Goal: Information Seeking & Learning: Understand process/instructions

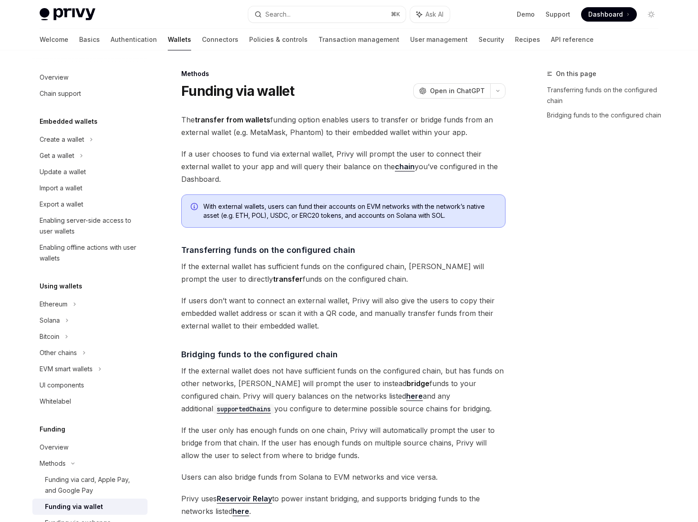
scroll to position [129, 0]
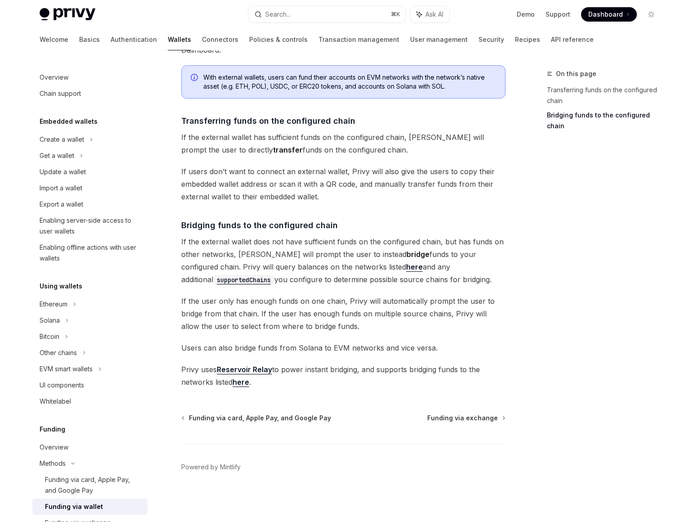
click at [311, 208] on div "The transfer from wallets funding option enables users to transfer or bridge fu…" at bounding box center [343, 186] width 324 height 404
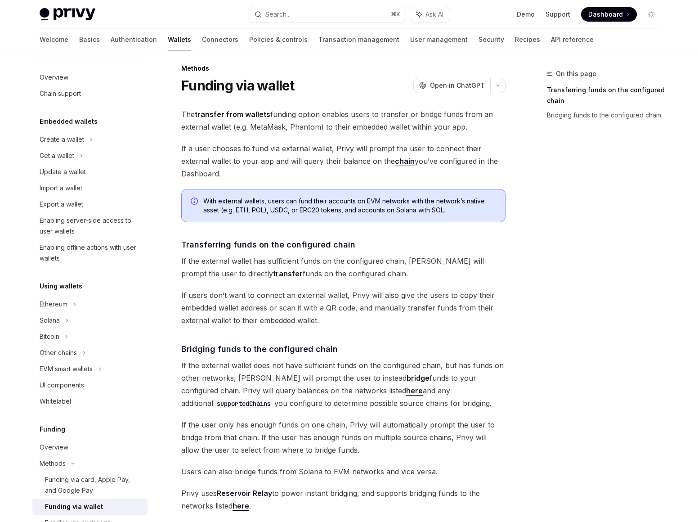
scroll to position [0, 0]
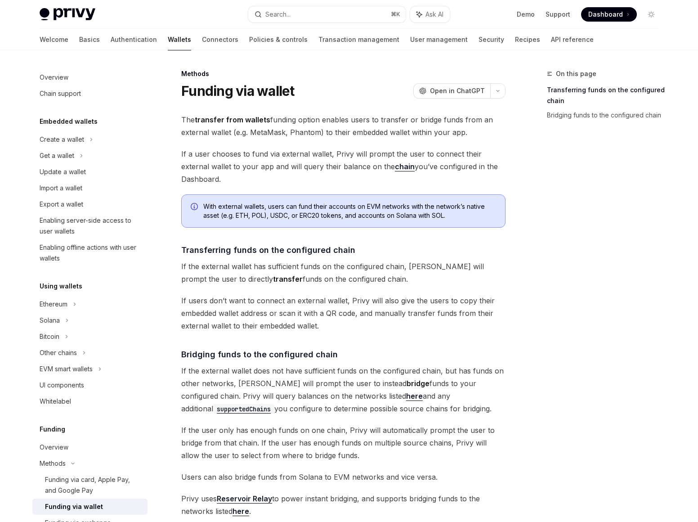
click at [307, 151] on span "If a user chooses to fund via external wallet, Privy will prompt the user to co…" at bounding box center [343, 167] width 324 height 38
click at [269, 137] on span "The transfer from wallets funding option enables users to transfer or bridge fu…" at bounding box center [343, 125] width 324 height 25
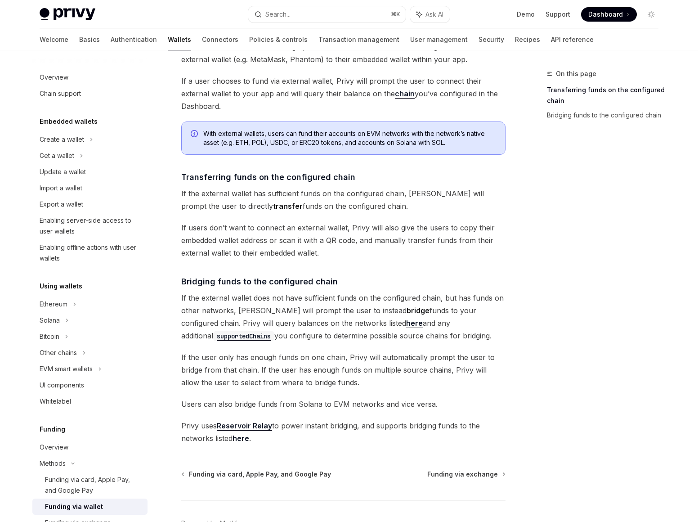
scroll to position [77, 0]
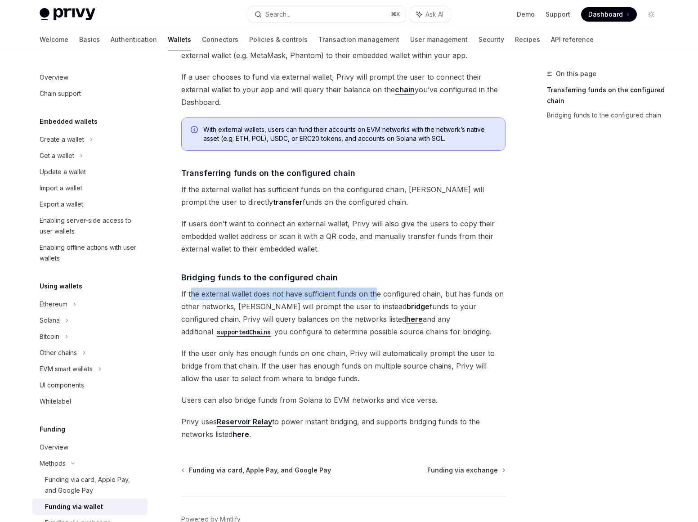
drag, startPoint x: 198, startPoint y: 296, endPoint x: 411, endPoint y: 297, distance: 212.4
click at [377, 299] on span "If the external wallet does not have sufficient funds on the configured chain, …" at bounding box center [343, 313] width 324 height 50
click at [435, 299] on span "If the external wallet does not have sufficient funds on the configured chain, …" at bounding box center [343, 313] width 324 height 50
click at [274, 327] on code "supportedChains" at bounding box center [243, 332] width 61 height 10
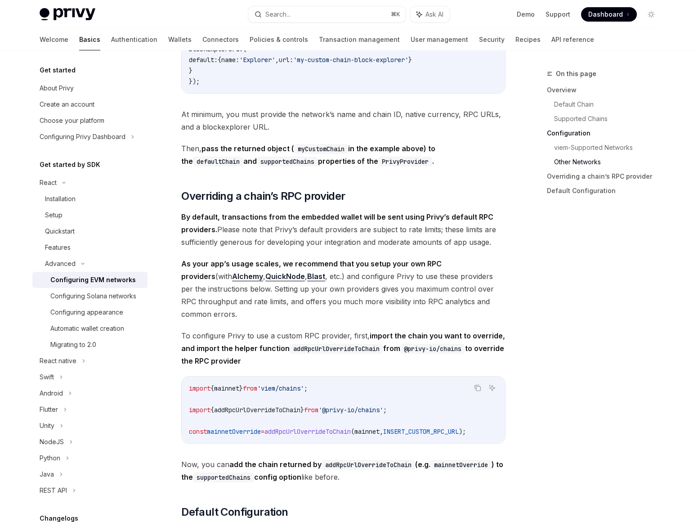
scroll to position [1797, 0]
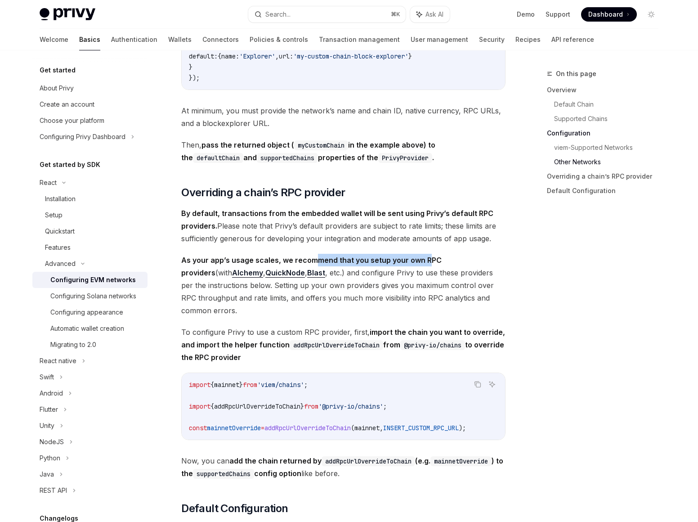
drag, startPoint x: 323, startPoint y: 273, endPoint x: 428, endPoint y: 271, distance: 105.3
click at [428, 271] on strong "As your app’s usage scales, we recommend that you setup your own RPC providers" at bounding box center [311, 267] width 261 height 22
click at [415, 281] on span "As your app’s usage scales, we recommend that you setup your own RPC providers …" at bounding box center [343, 285] width 324 height 63
drag, startPoint x: 357, startPoint y: 234, endPoint x: 448, endPoint y: 234, distance: 91.3
click at [441, 234] on span "By default, transactions from the embedded wallet will be sent using Privy’s de…" at bounding box center [343, 226] width 324 height 38
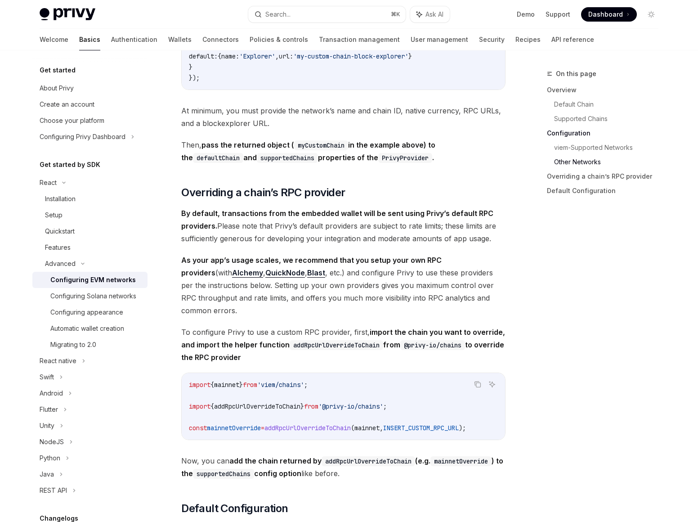
click at [449, 234] on span "By default, transactions from the embedded wallet will be sent using Privy’s de…" at bounding box center [343, 226] width 324 height 38
drag, startPoint x: 474, startPoint y: 220, endPoint x: 490, endPoint y: 224, distance: 16.5
click at [490, 224] on span "By default, transactions from the embedded wallet will be sent using Privy’s de…" at bounding box center [343, 226] width 324 height 38
click at [335, 200] on span "Overriding a chain’s RPC provider" at bounding box center [263, 192] width 164 height 14
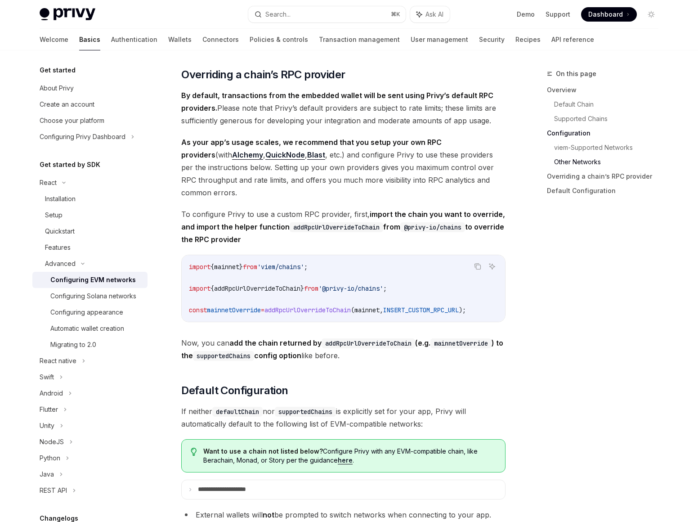
scroll to position [1922, 0]
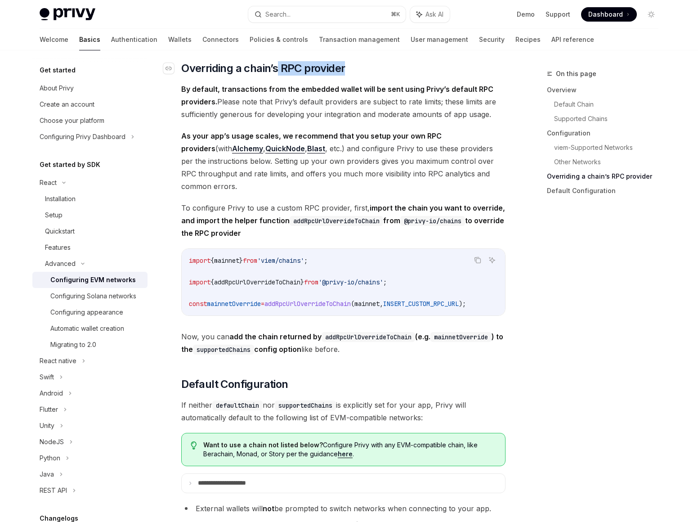
drag, startPoint x: 353, startPoint y: 75, endPoint x: 281, endPoint y: 74, distance: 72.4
click at [281, 74] on h2 "​ Overriding a chain’s RPC provider" at bounding box center [343, 68] width 324 height 14
copy span "RPC provider"
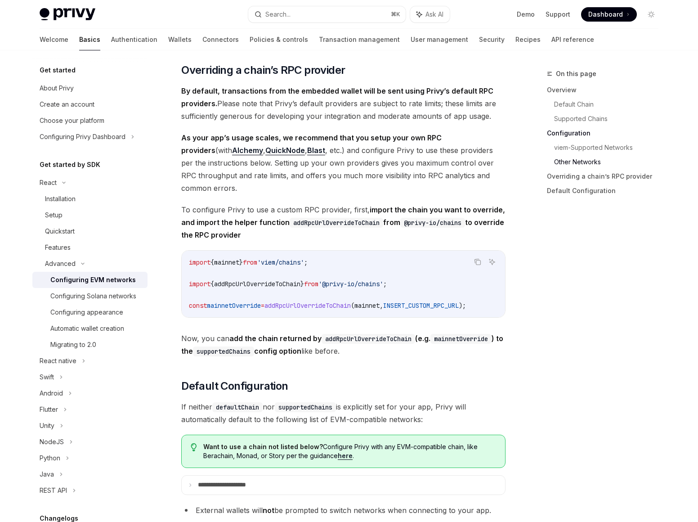
click at [229, 122] on span "By default, transactions from the embedded wallet will be sent using Privy’s de…" at bounding box center [343, 104] width 324 height 38
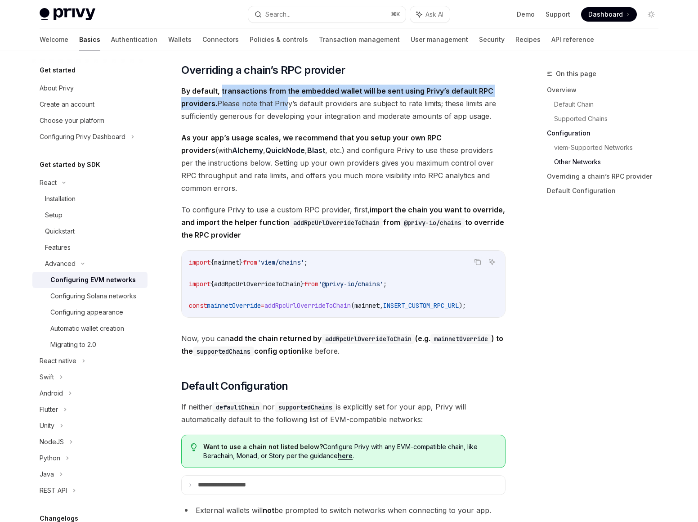
drag, startPoint x: 225, startPoint y: 103, endPoint x: 285, endPoint y: 108, distance: 61.0
click at [285, 108] on span "By default, transactions from the embedded wallet will be sent using Privy’s de…" at bounding box center [343, 104] width 324 height 38
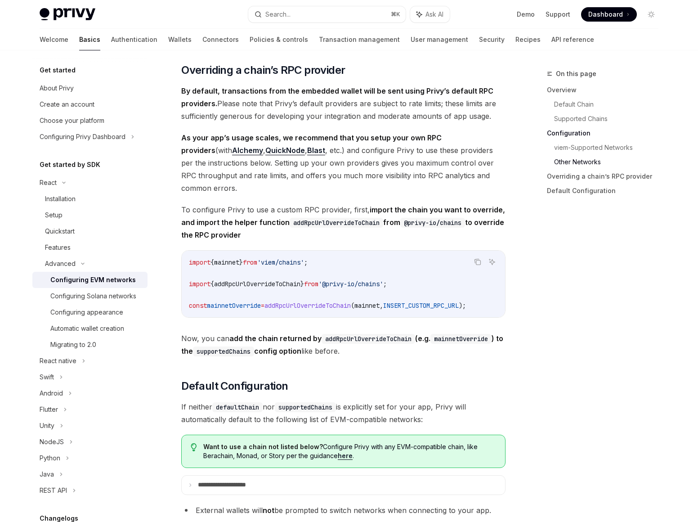
click at [345, 105] on span "By default, transactions from the embedded wallet will be sent using Privy’s de…" at bounding box center [343, 104] width 324 height 38
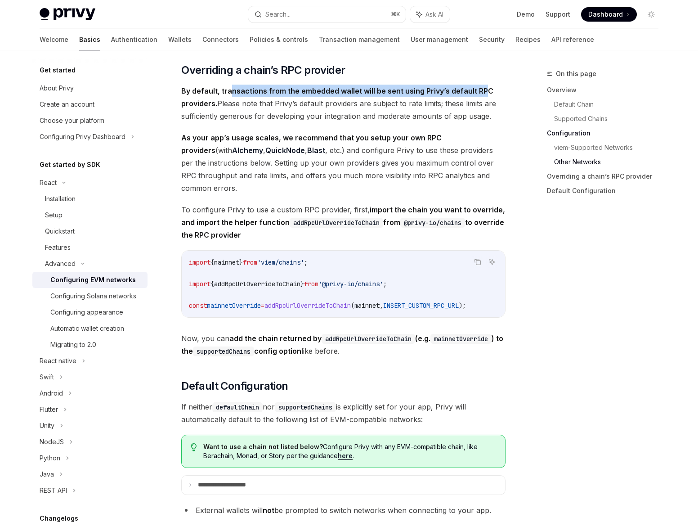
drag, startPoint x: 234, startPoint y: 99, endPoint x: 480, endPoint y: 103, distance: 246.1
click at [480, 103] on span "By default, transactions from the embedded wallet will be sent using Privy’s de…" at bounding box center [343, 104] width 324 height 38
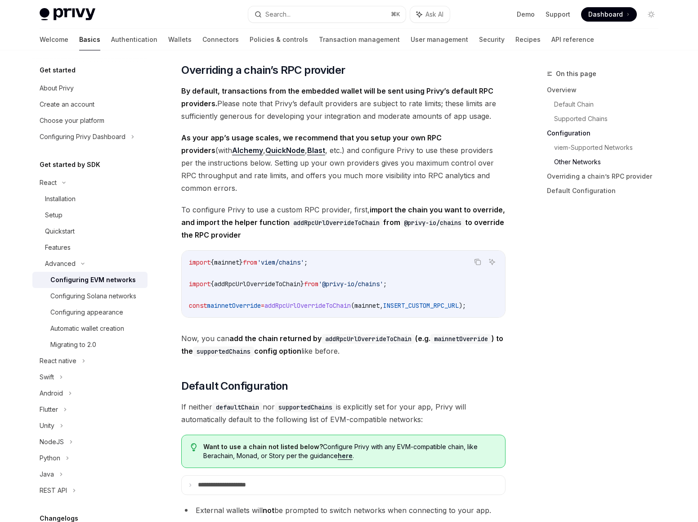
click at [355, 110] on span "By default, transactions from the embedded wallet will be sent using Privy’s de…" at bounding box center [343, 104] width 324 height 38
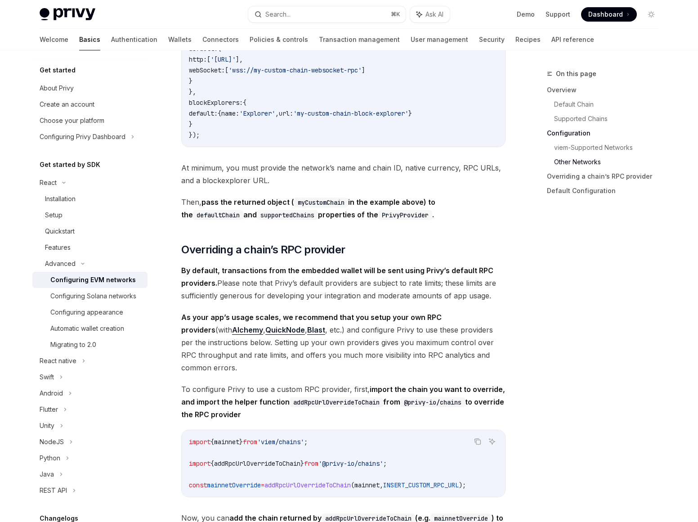
scroll to position [1747, 0]
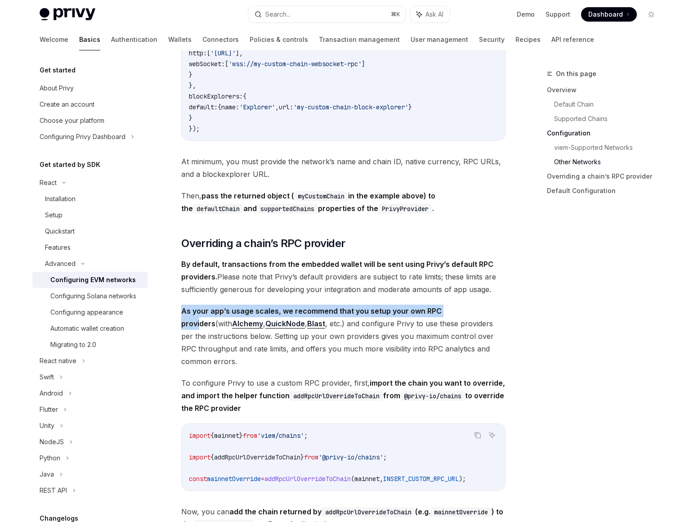
drag, startPoint x: 182, startPoint y: 318, endPoint x: 455, endPoint y: 324, distance: 273.6
click at [455, 324] on span "As your app’s usage scales, we recommend that you setup your own RPC providers …" at bounding box center [343, 336] width 324 height 63
click at [411, 338] on span "As your app’s usage scales, we recommend that you setup your own RPC providers …" at bounding box center [343, 336] width 324 height 63
drag, startPoint x: 182, startPoint y: 321, endPoint x: 210, endPoint y: 318, distance: 28.1
click at [247, 319] on strong "As your app’s usage scales, we recommend that you setup your own RPC providers" at bounding box center [311, 317] width 261 height 22
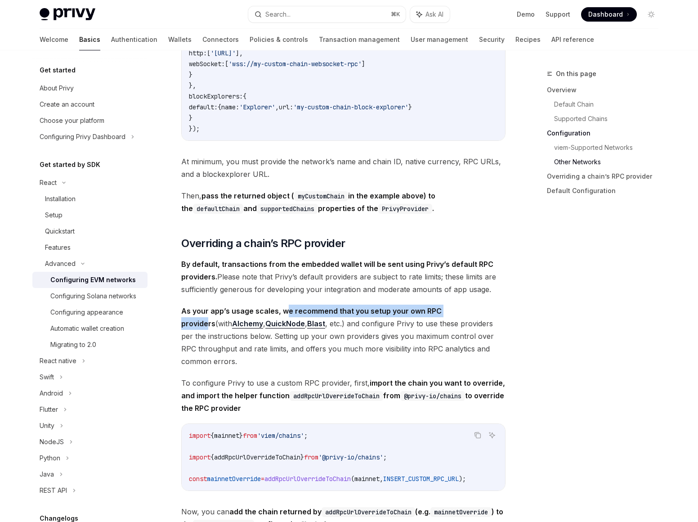
drag, startPoint x: 292, startPoint y: 319, endPoint x: 463, endPoint y: 322, distance: 171.0
click at [442, 322] on strong "As your app’s usage scales, we recommend that you setup your own RPC providers" at bounding box center [311, 317] width 261 height 22
click at [435, 329] on span "As your app’s usage scales, we recommend that you setup your own RPC providers …" at bounding box center [343, 336] width 324 height 63
drag, startPoint x: 348, startPoint y: 330, endPoint x: 420, endPoint y: 331, distance: 71.5
click at [420, 331] on span "As your app’s usage scales, we recommend that you setup your own RPC providers …" at bounding box center [343, 336] width 324 height 63
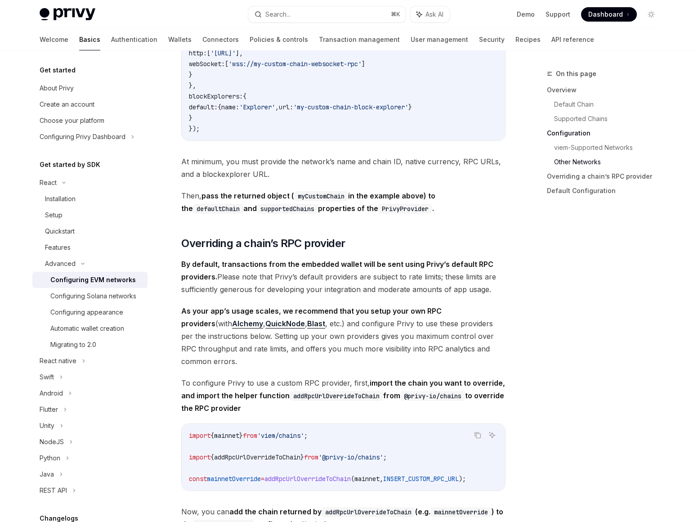
click at [299, 337] on span "As your app’s usage scales, we recommend that you setup your own RPC providers …" at bounding box center [343, 336] width 324 height 63
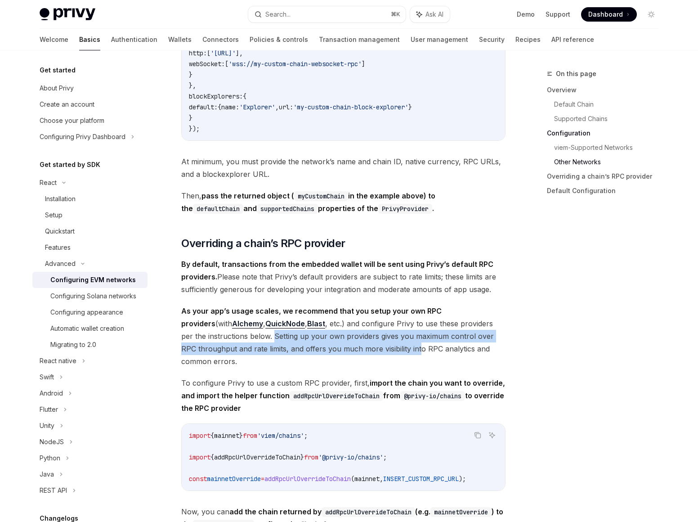
drag, startPoint x: 249, startPoint y: 344, endPoint x: 403, endPoint y: 360, distance: 154.8
click at [403, 360] on span "As your app’s usage scales, we recommend that you setup your own RPC providers …" at bounding box center [343, 336] width 324 height 63
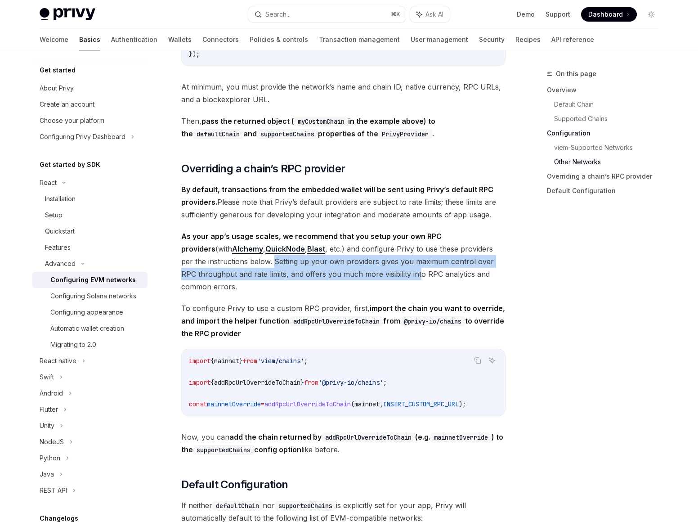
scroll to position [1825, 0]
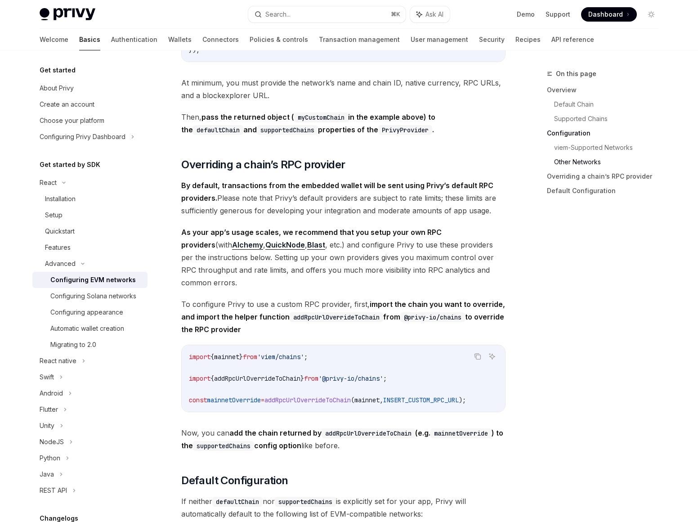
click at [370, 246] on span "As your app’s usage scales, we recommend that you setup your own RPC providers …" at bounding box center [343, 257] width 324 height 63
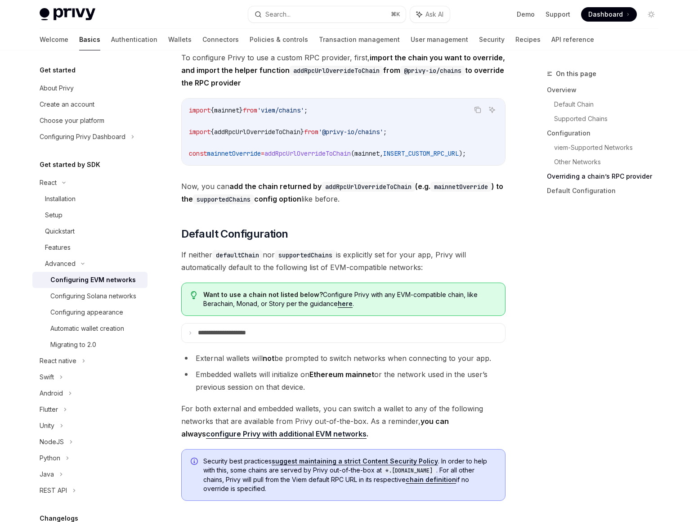
scroll to position [2099, 0]
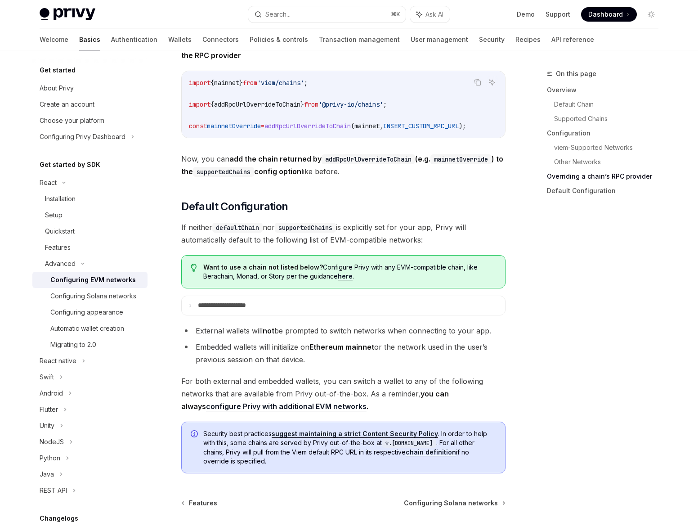
click at [401, 246] on span "If neither defaultChain nor supportedChains is explicitly set for your app, Pri…" at bounding box center [343, 233] width 324 height 25
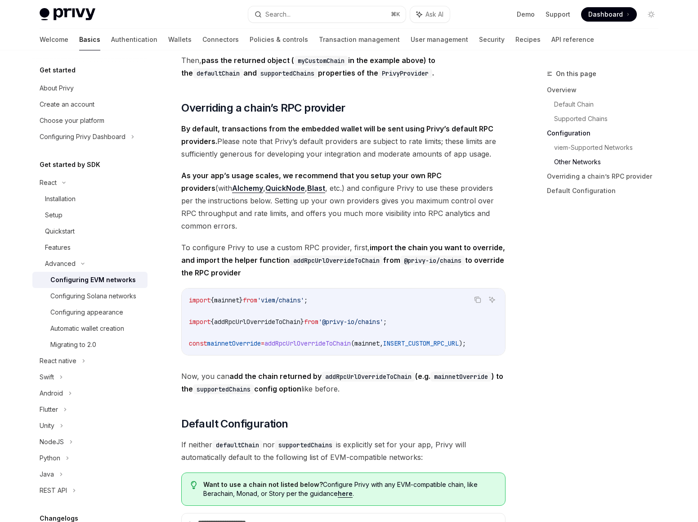
scroll to position [1880, 0]
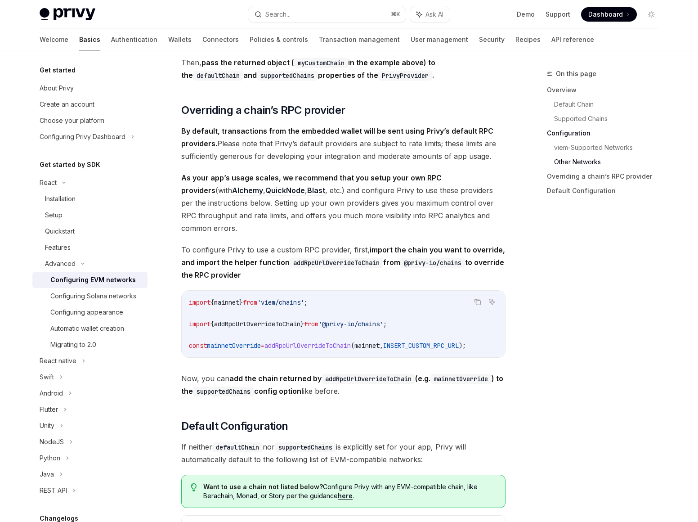
click at [386, 162] on span "By default, transactions from the embedded wallet will be sent using Privy’s de…" at bounding box center [343, 144] width 324 height 38
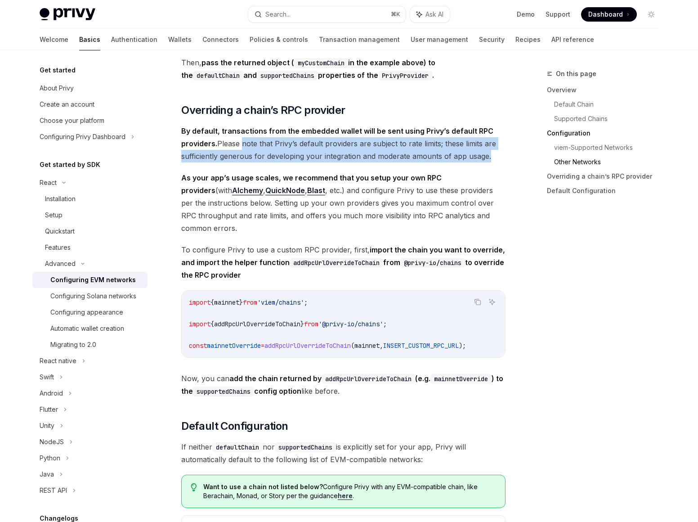
drag, startPoint x: 240, startPoint y: 149, endPoint x: 462, endPoint y: 172, distance: 223.0
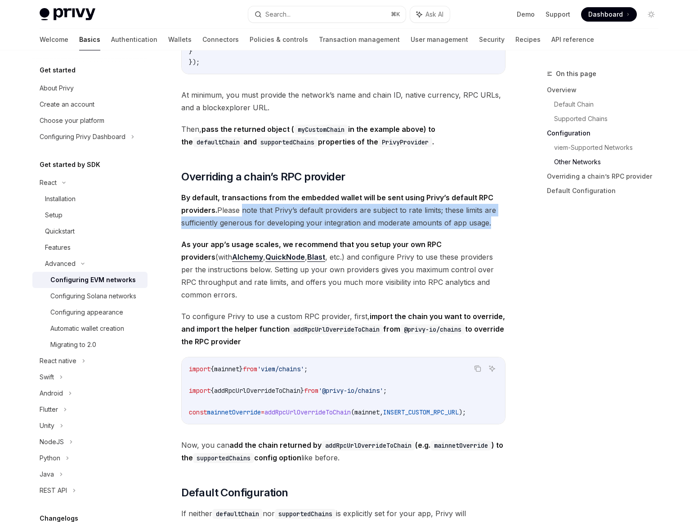
scroll to position [1812, 0]
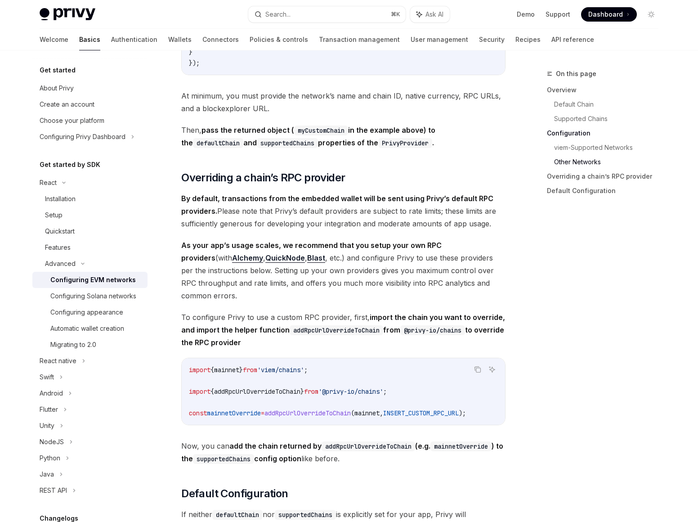
drag, startPoint x: 186, startPoint y: 252, endPoint x: 198, endPoint y: 257, distance: 12.7
click at [187, 251] on strong "As your app’s usage scales, we recommend that you setup your own RPC providers" at bounding box center [311, 252] width 261 height 22
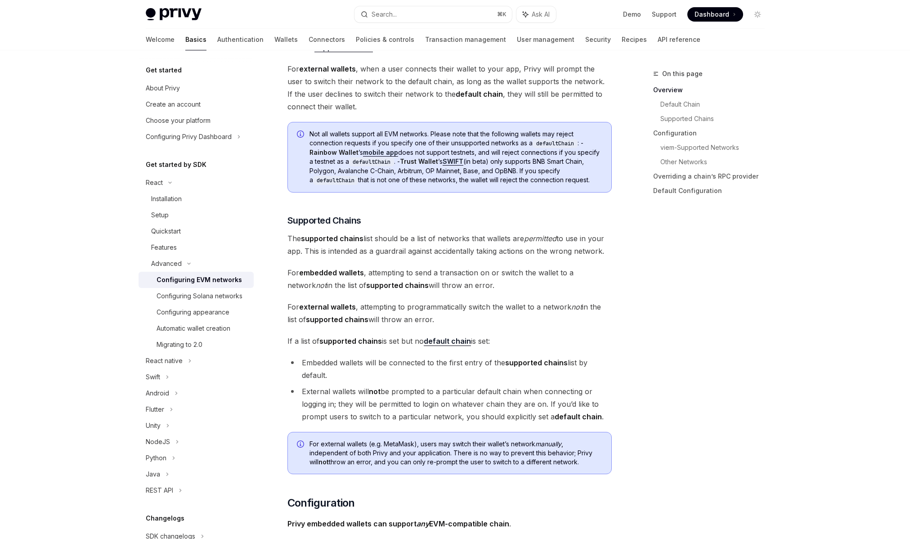
scroll to position [199, 0]
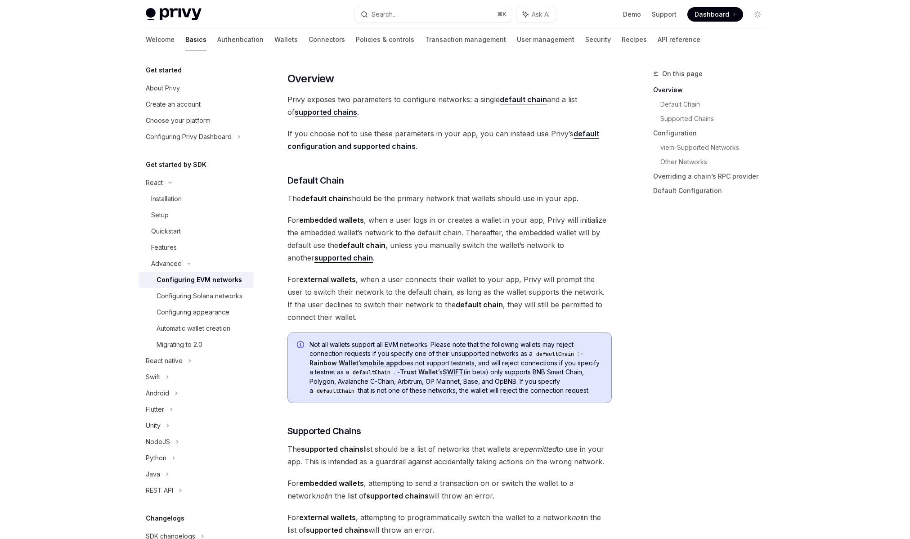
click at [468, 195] on span "The default chain should be the primary network that wallets should use in your…" at bounding box center [450, 198] width 324 height 13
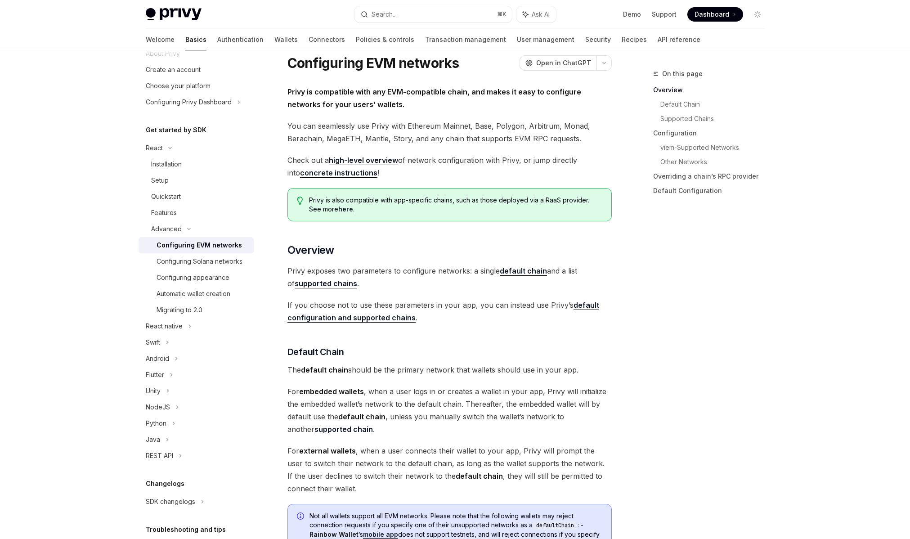
scroll to position [41, 0]
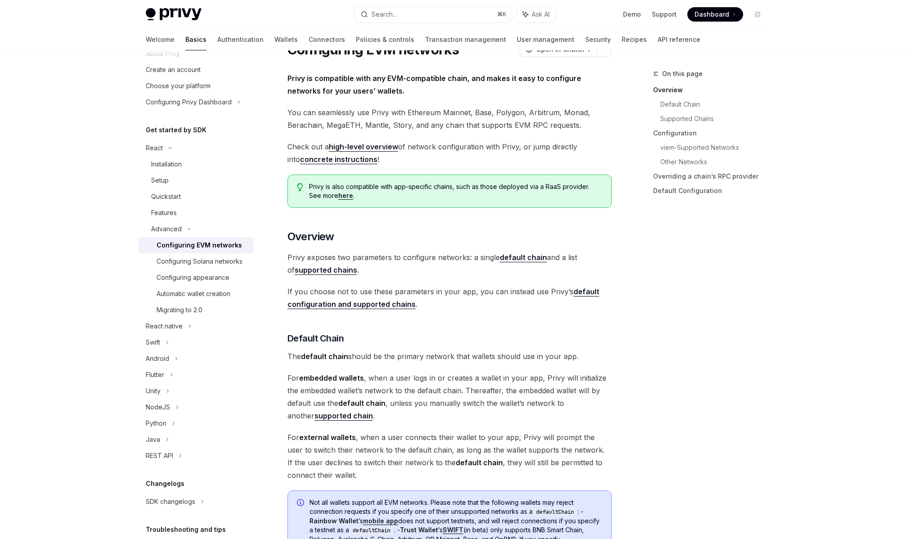
click at [386, 266] on span "[PERSON_NAME] exposes two parameters to configure networks: a single default ch…" at bounding box center [450, 263] width 324 height 25
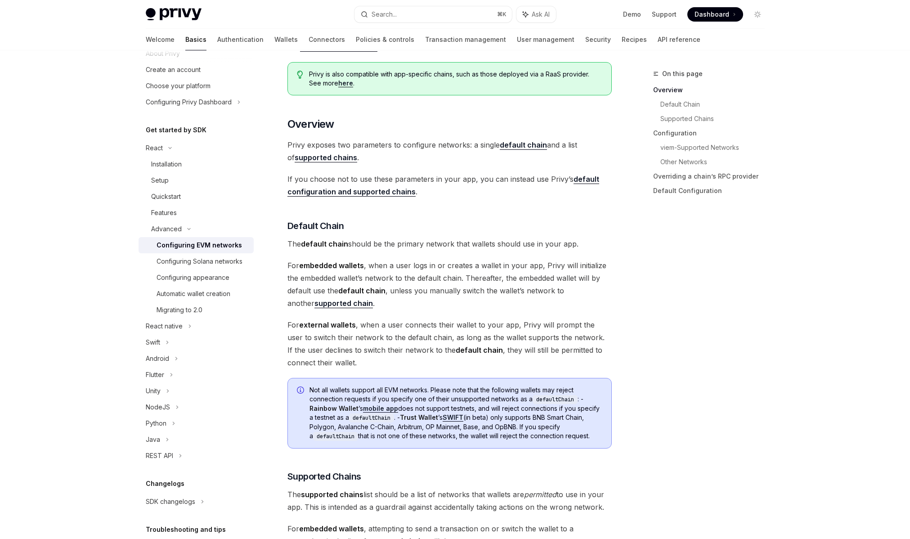
scroll to position [156, 0]
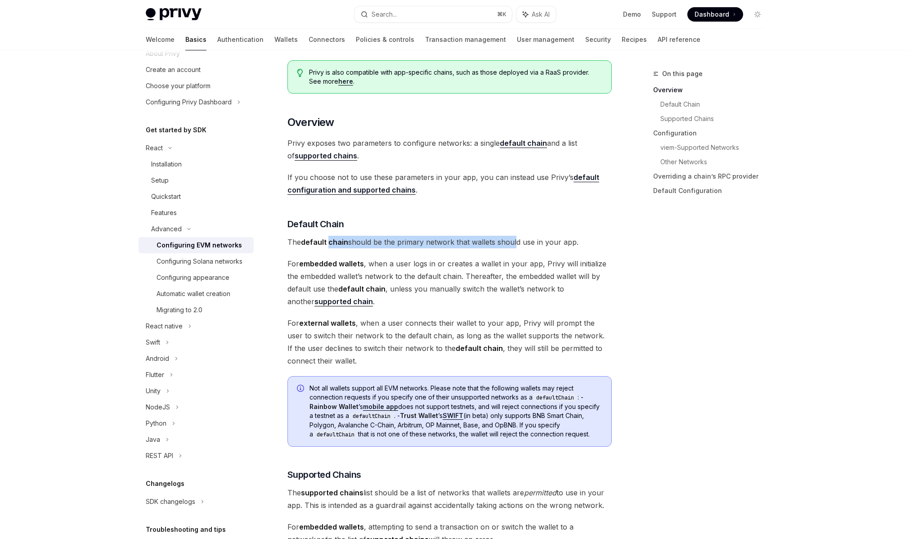
drag, startPoint x: 329, startPoint y: 241, endPoint x: 513, endPoint y: 245, distance: 184.1
click at [513, 245] on span "The default chain should be the primary network that wallets should use in your…" at bounding box center [450, 242] width 324 height 13
click at [459, 279] on span "For embedded wallets , when a user logs in or creates a wallet in your app, Pri…" at bounding box center [450, 282] width 324 height 50
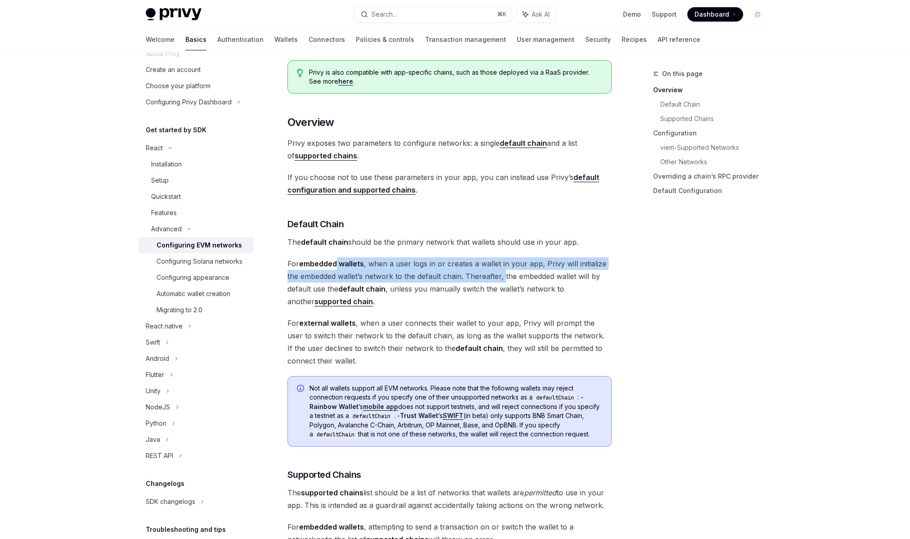
drag, startPoint x: 382, startPoint y: 265, endPoint x: 504, endPoint y: 281, distance: 124.0
click at [504, 281] on span "For embedded wallets , when a user logs in or creates a wallet in your app, Pri…" at bounding box center [450, 282] width 324 height 50
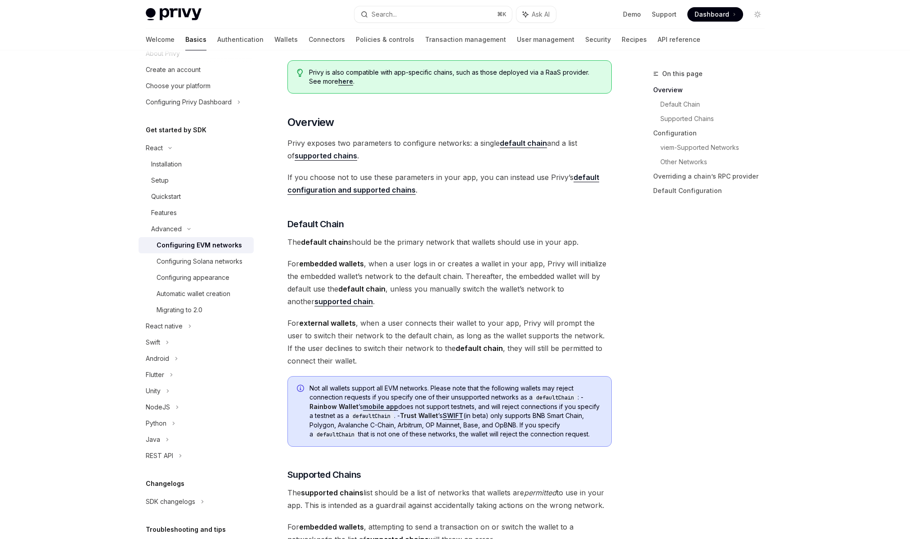
click at [501, 286] on span "For embedded wallets , when a user logs in or creates a wallet in your app, Pri…" at bounding box center [450, 282] width 324 height 50
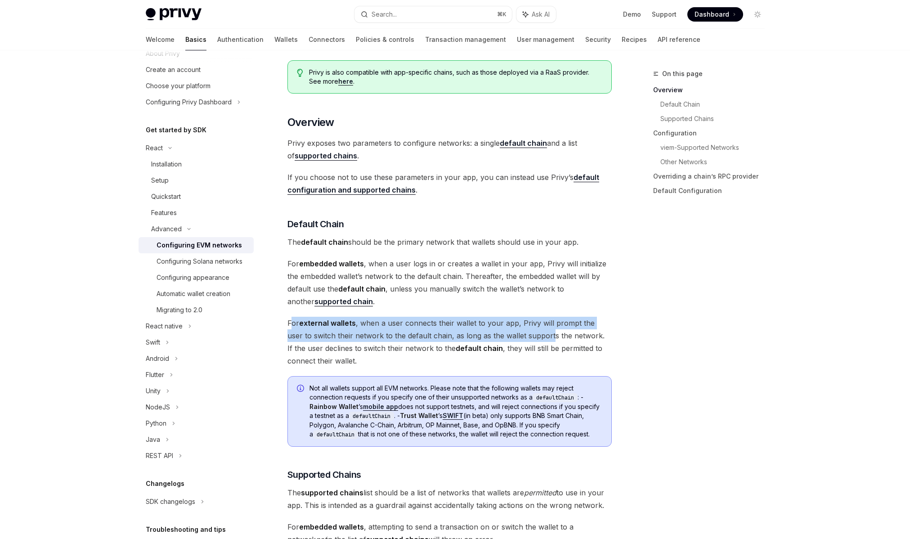
drag, startPoint x: 290, startPoint y: 327, endPoint x: 535, endPoint y: 329, distance: 245.2
click at [535, 329] on span "For external wallets , when a user connects their wallet to your app, Privy wil…" at bounding box center [450, 342] width 324 height 50
click at [553, 328] on span "For external wallets , when a user connects their wallet to your app, Privy wil…" at bounding box center [450, 342] width 324 height 50
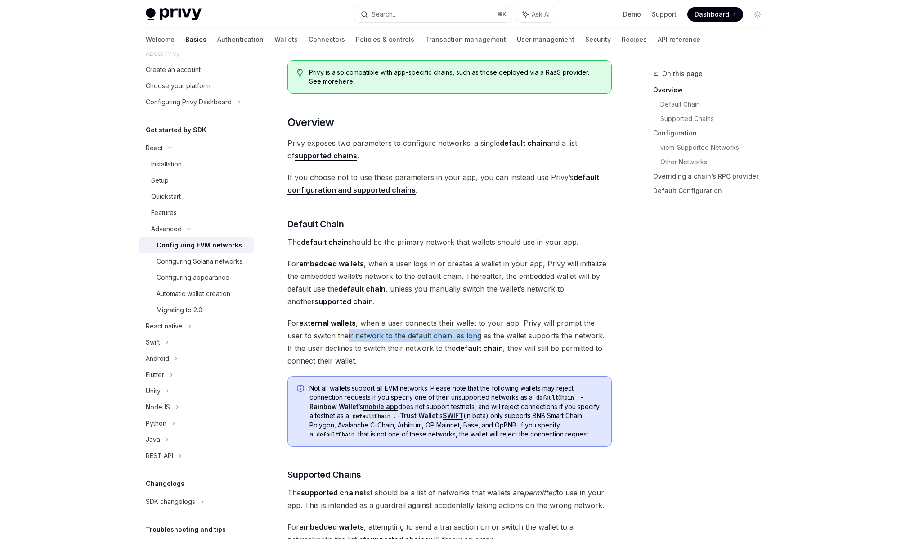
drag, startPoint x: 329, startPoint y: 337, endPoint x: 462, endPoint y: 337, distance: 132.7
click at [462, 337] on span "For external wallets , when a user connects their wallet to your app, Privy wil…" at bounding box center [450, 342] width 324 height 50
click at [518, 330] on span "For external wallets , when a user connects their wallet to your app, Privy wil…" at bounding box center [450, 342] width 324 height 50
drag, startPoint x: 526, startPoint y: 327, endPoint x: 410, endPoint y: 337, distance: 115.6
click at [410, 337] on span "For external wallets , when a user connects their wallet to your app, Privy wil…" at bounding box center [450, 342] width 324 height 50
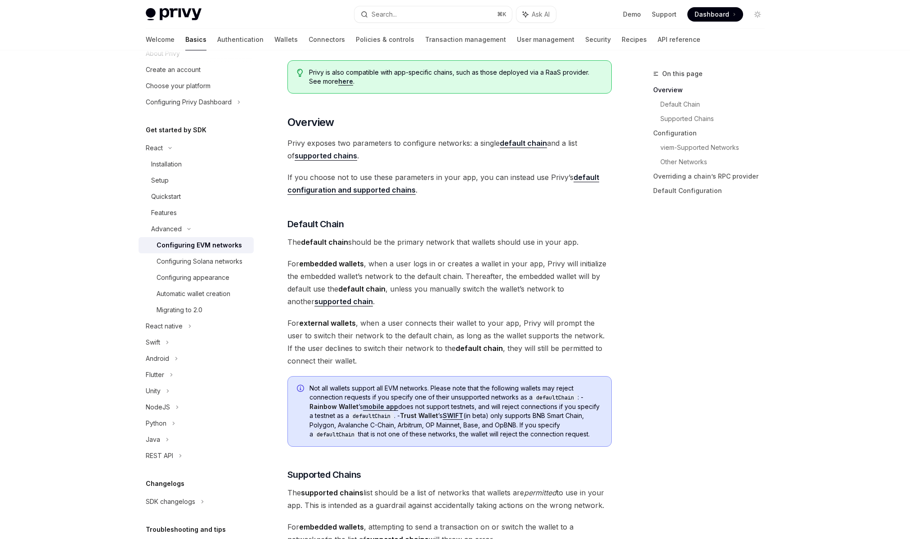
click at [371, 348] on span "For external wallets , when a user connects their wallet to your app, Privy wil…" at bounding box center [450, 342] width 324 height 50
drag, startPoint x: 441, startPoint y: 349, endPoint x: 497, endPoint y: 350, distance: 56.3
click at [497, 350] on span "For external wallets , when a user connects their wallet to your app, Privy wil…" at bounding box center [450, 342] width 324 height 50
click at [526, 345] on span "For external wallets , when a user connects their wallet to your app, Privy wil…" at bounding box center [450, 342] width 324 height 50
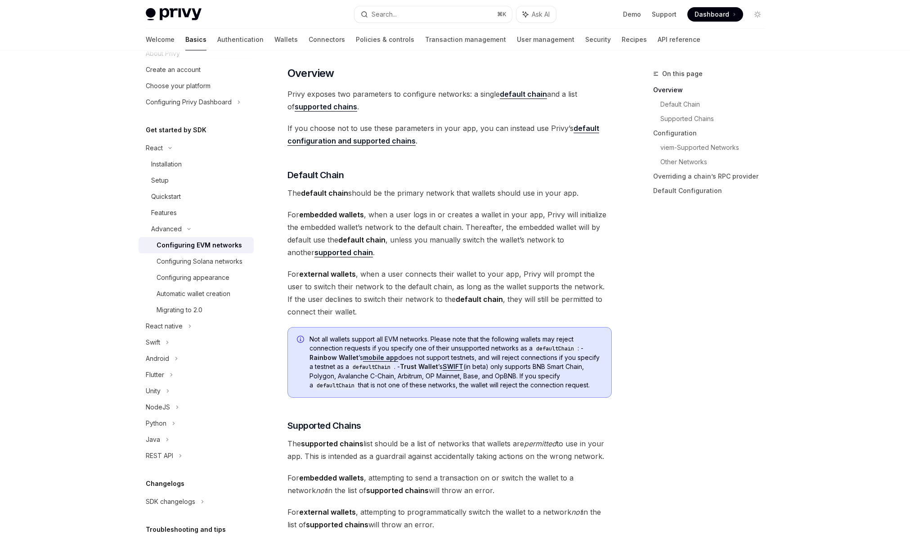
scroll to position [252, 0]
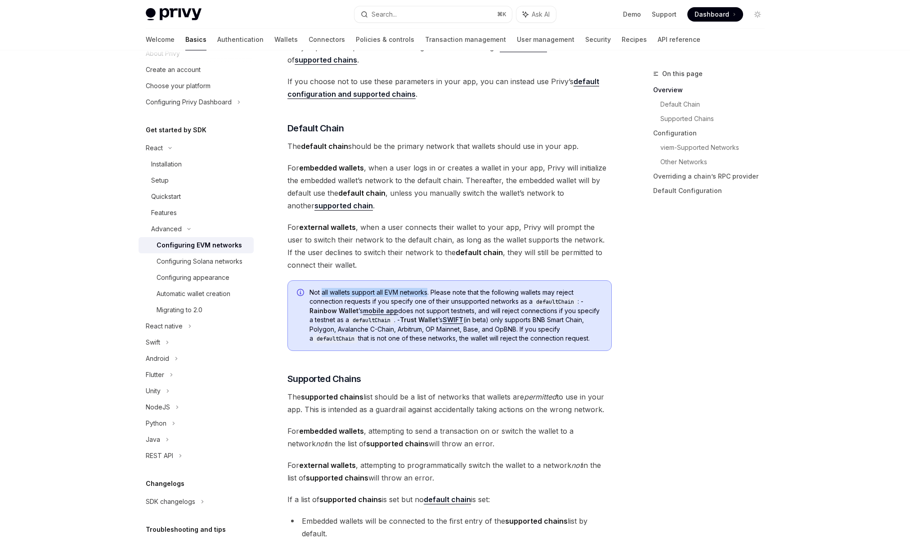
drag, startPoint x: 322, startPoint y: 295, endPoint x: 429, endPoint y: 293, distance: 107.1
click at [429, 293] on span "Not all wallets support all EVM networks. Please note that the following wallet…" at bounding box center [456, 315] width 293 height 55
drag, startPoint x: 437, startPoint y: 293, endPoint x: 492, endPoint y: 301, distance: 56.0
click at [492, 301] on span "Not all wallets support all EVM networks. Please note that the following wallet…" at bounding box center [456, 315] width 293 height 55
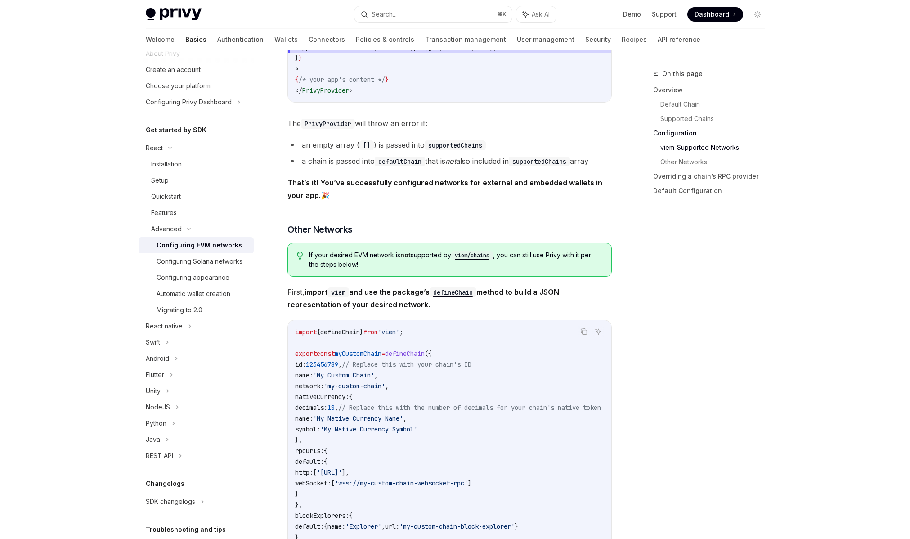
scroll to position [1327, 0]
click at [487, 261] on code "viem/chains" at bounding box center [472, 256] width 42 height 9
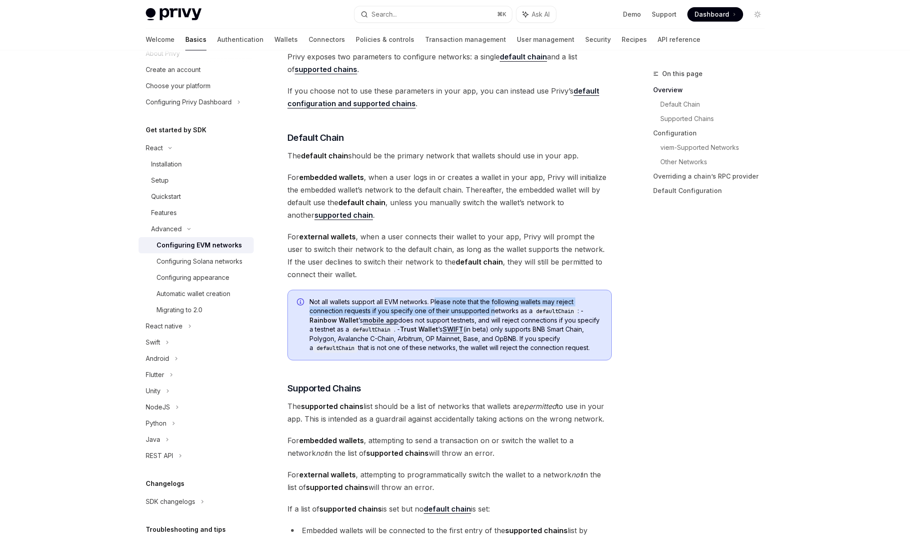
scroll to position [154, 0]
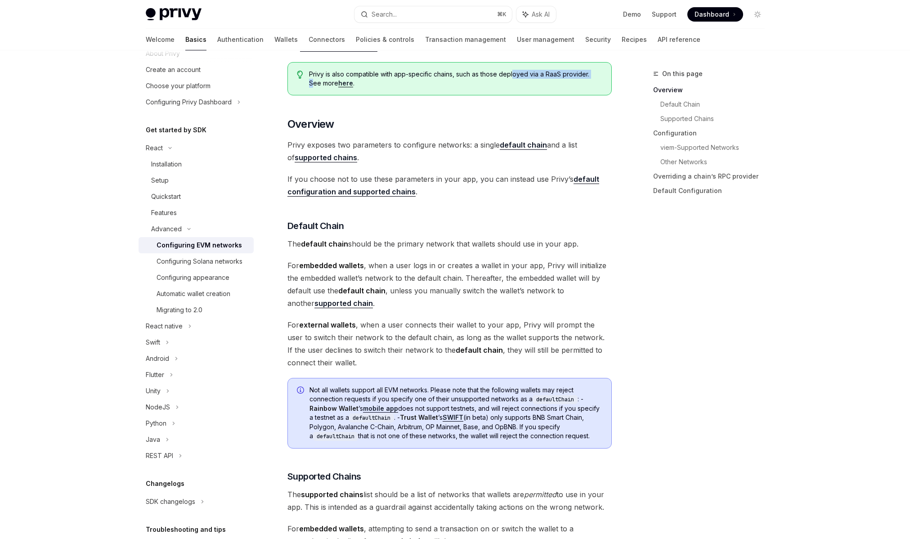
drag, startPoint x: 515, startPoint y: 75, endPoint x: 596, endPoint y: 76, distance: 81.4
click at [596, 76] on span "Privy is also compatible with app-specific chains, such as those deployed via a…" at bounding box center [455, 79] width 293 height 18
click at [390, 84] on span "Privy is also compatible with app-specific chains, such as those deployed via a…" at bounding box center [455, 79] width 293 height 18
click at [338, 83] on link "here" at bounding box center [345, 83] width 15 height 8
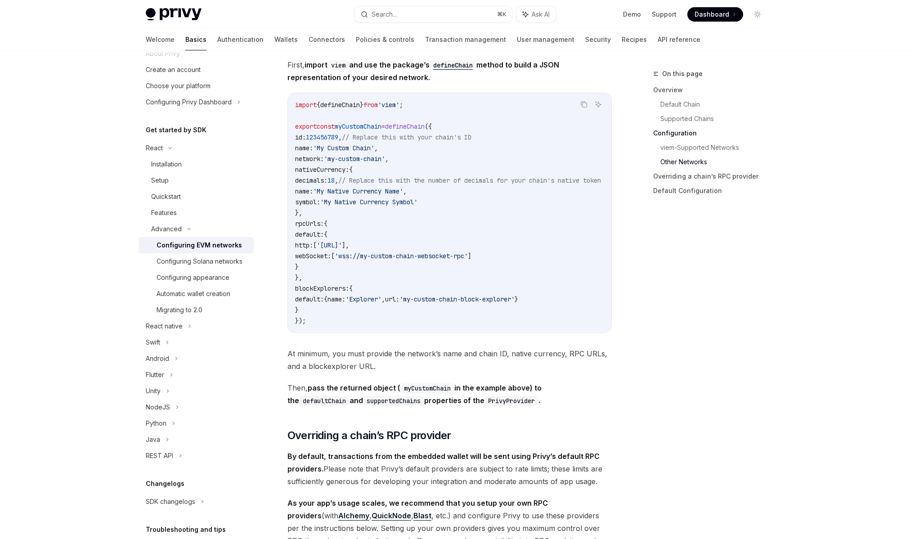
scroll to position [1560, 0]
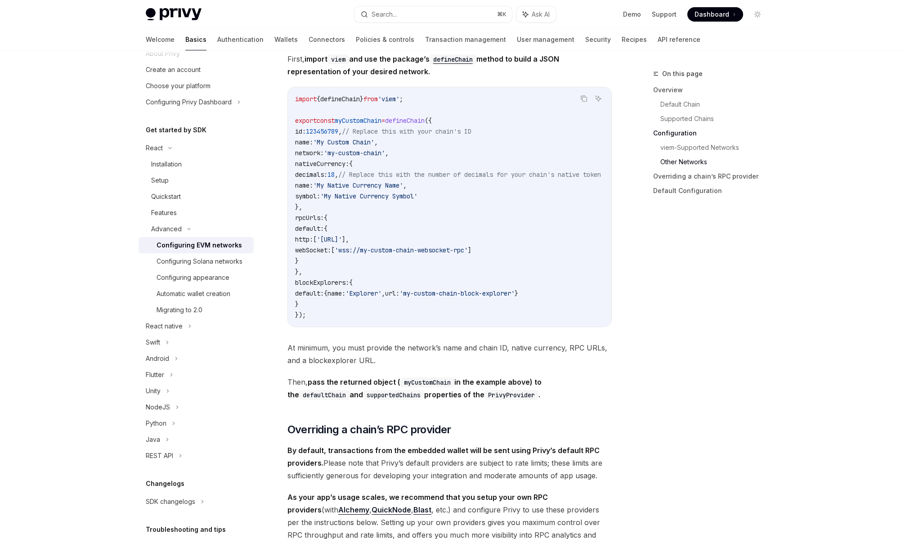
drag, startPoint x: 585, startPoint y: 483, endPoint x: 322, endPoint y: 470, distance: 264.0
click at [322, 470] on span "By default, transactions from the embedded wallet will be sent using Privy’s de…" at bounding box center [450, 463] width 324 height 38
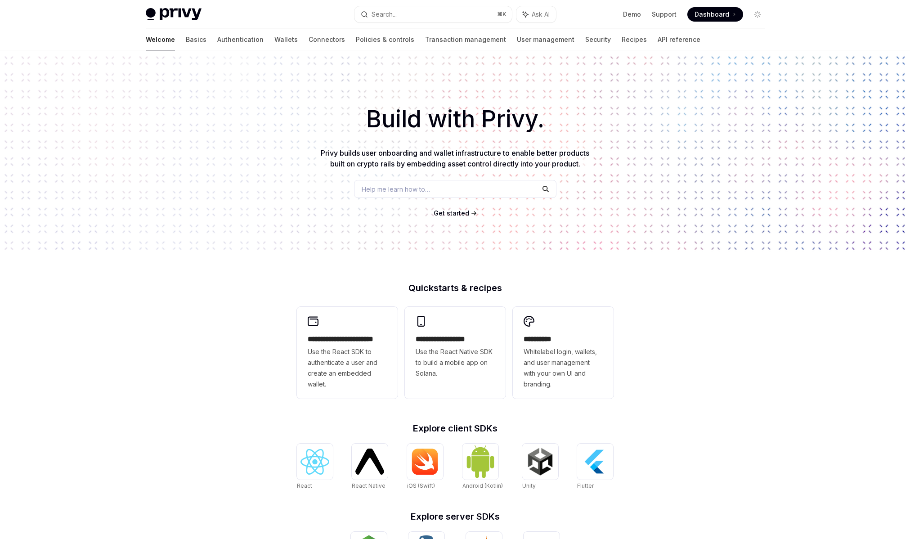
type textarea "*"
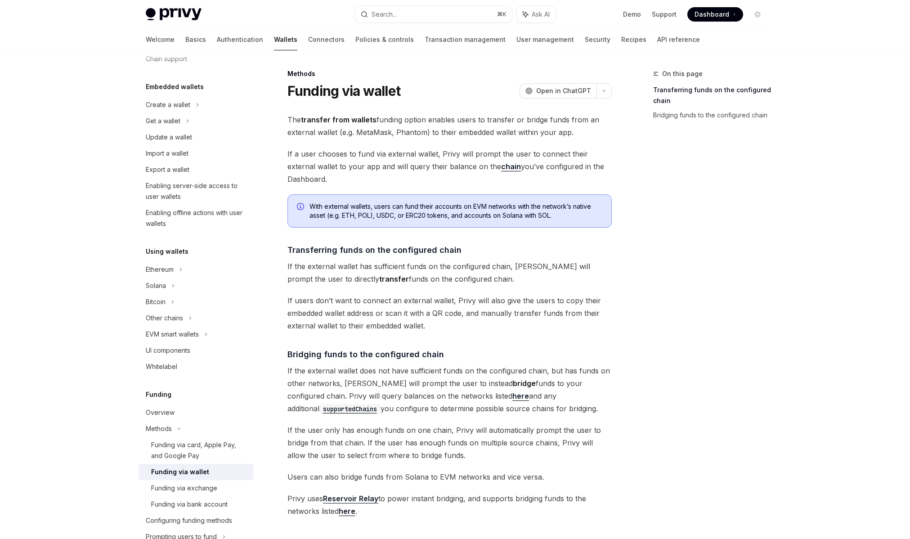
click at [378, 152] on span "If a user chooses to fund via external wallet, Privy will prompt the user to co…" at bounding box center [450, 167] width 324 height 38
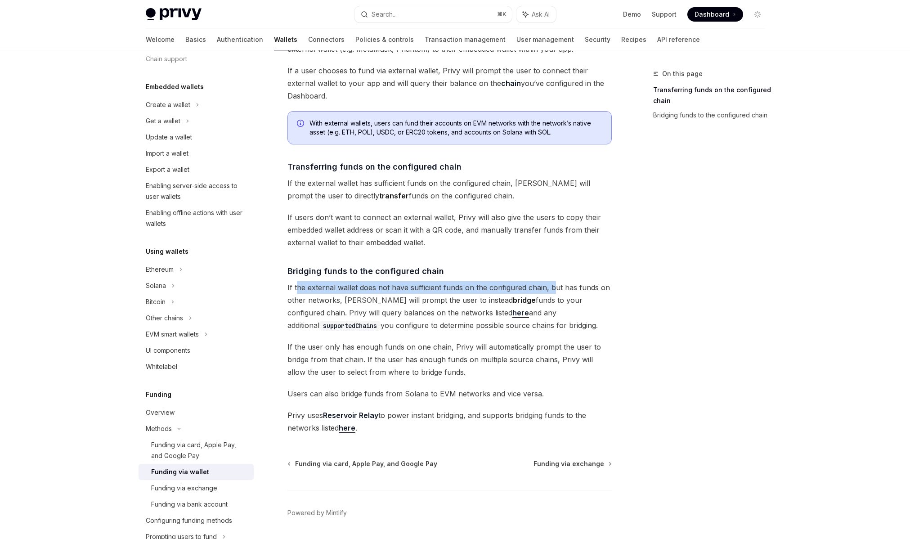
drag, startPoint x: 297, startPoint y: 286, endPoint x: 551, endPoint y: 288, distance: 253.3
click at [552, 288] on span "If the external wallet does not have sufficient funds on the configured chain, …" at bounding box center [450, 306] width 324 height 50
click at [386, 297] on span "If the external wallet does not have sufficient funds on the configured chain, …" at bounding box center [450, 306] width 324 height 50
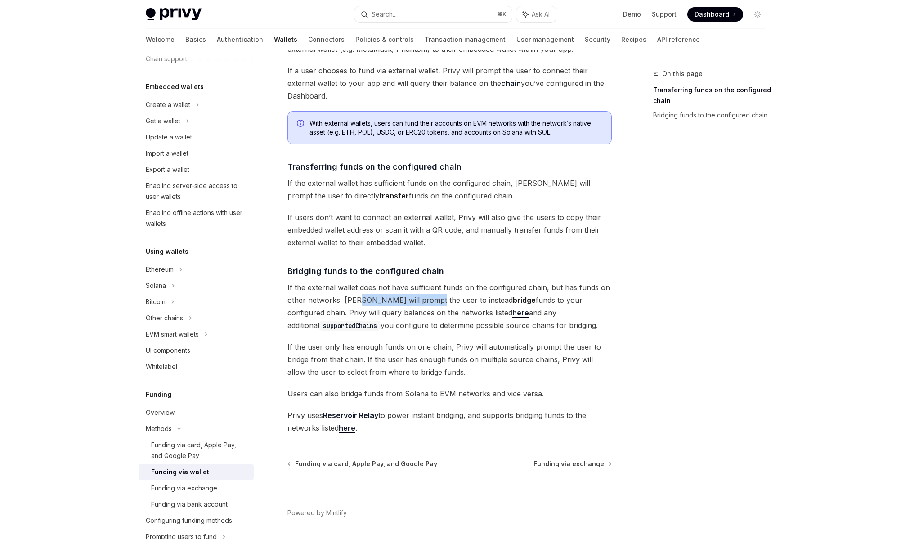
drag, startPoint x: 356, startPoint y: 301, endPoint x: 428, endPoint y: 300, distance: 72.0
click at [428, 300] on span "If the external wallet does not have sufficient funds on the configured chain, …" at bounding box center [450, 306] width 324 height 50
click at [452, 300] on span "If the external wallet does not have sufficient funds on the configured chain, …" at bounding box center [450, 306] width 324 height 50
drag, startPoint x: 464, startPoint y: 300, endPoint x: 478, endPoint y: 300, distance: 14.4
click at [464, 300] on span "If the external wallet does not have sufficient funds on the configured chain, …" at bounding box center [450, 306] width 324 height 50
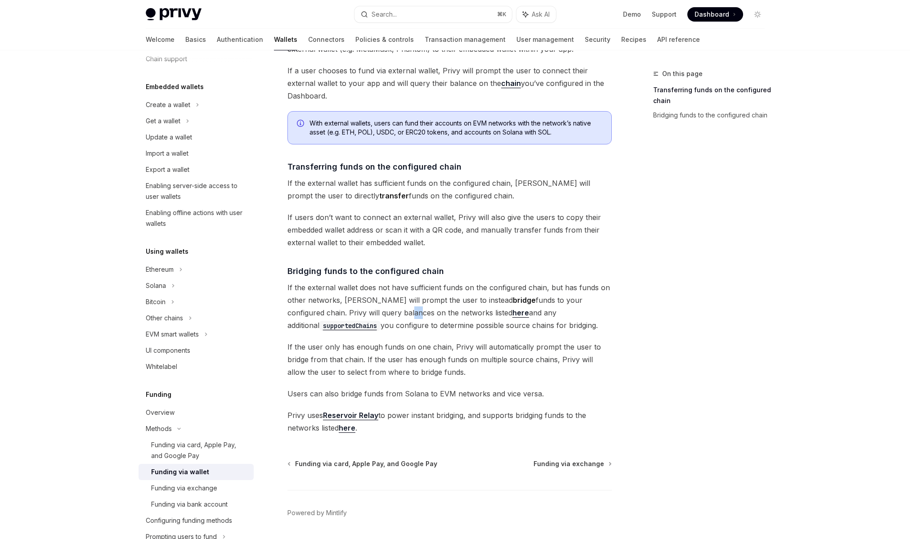
click at [355, 315] on span "If the external wallet does not have sufficient funds on the configured chain, …" at bounding box center [450, 306] width 324 height 50
click at [390, 344] on span "If the user only has enough funds on one chain, Privy will automatically prompt…" at bounding box center [450, 360] width 324 height 38
drag, startPoint x: 299, startPoint y: 395, endPoint x: 409, endPoint y: 394, distance: 109.8
click at [409, 394] on span "Users can also bridge funds from Solana to EVM networks and vice versa." at bounding box center [450, 393] width 324 height 13
click at [388, 403] on div "The transfer from wallets funding option enables users to transfer or bridge fu…" at bounding box center [450, 232] width 324 height 404
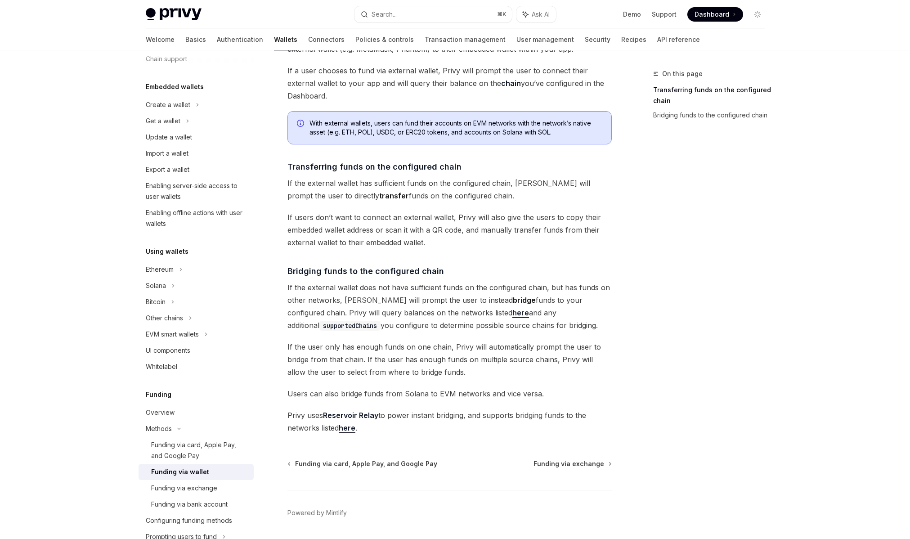
click at [426, 413] on span "Privy uses Reservoir Relay to power instant bridging, and supports bridging fun…" at bounding box center [450, 421] width 324 height 25
click at [352, 430] on link "here" at bounding box center [347, 427] width 17 height 9
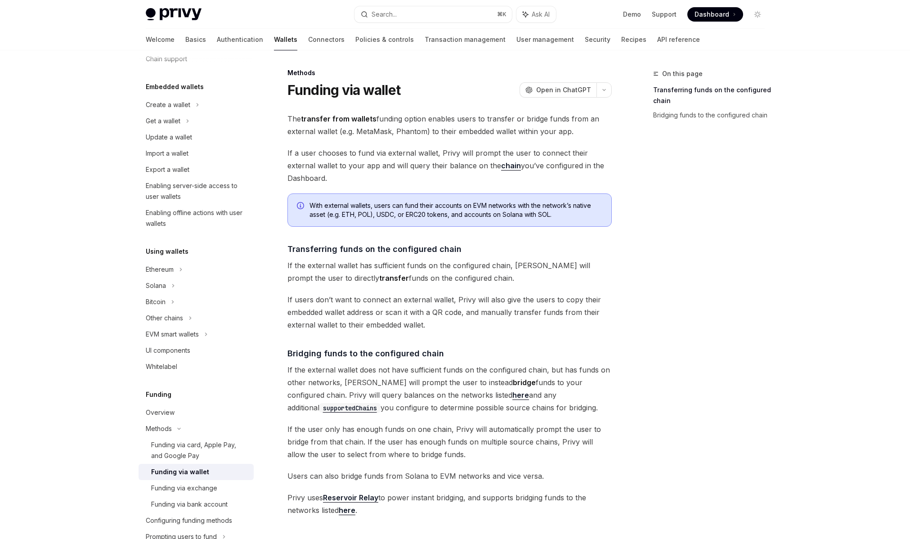
scroll to position [0, 0]
click at [440, 10] on button "Search... ⌘ K" at bounding box center [433, 14] width 157 height 16
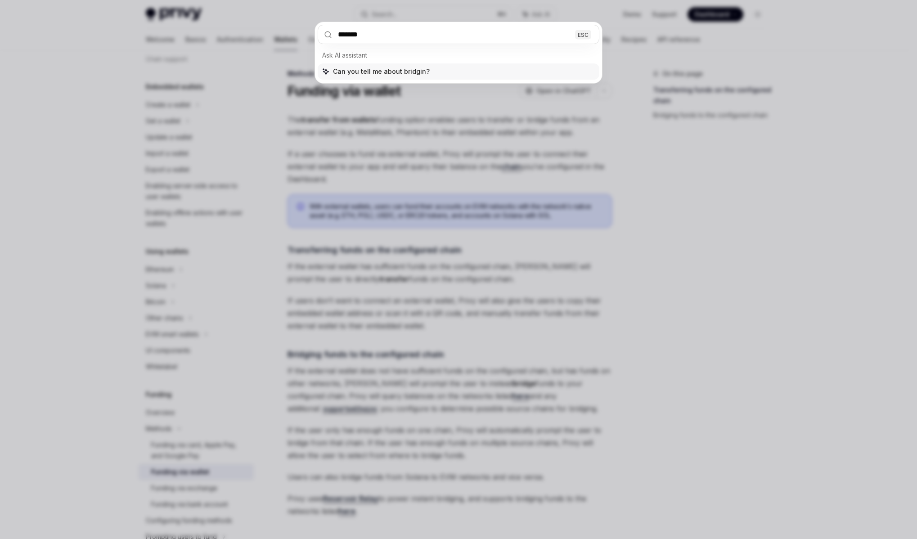
type input "********"
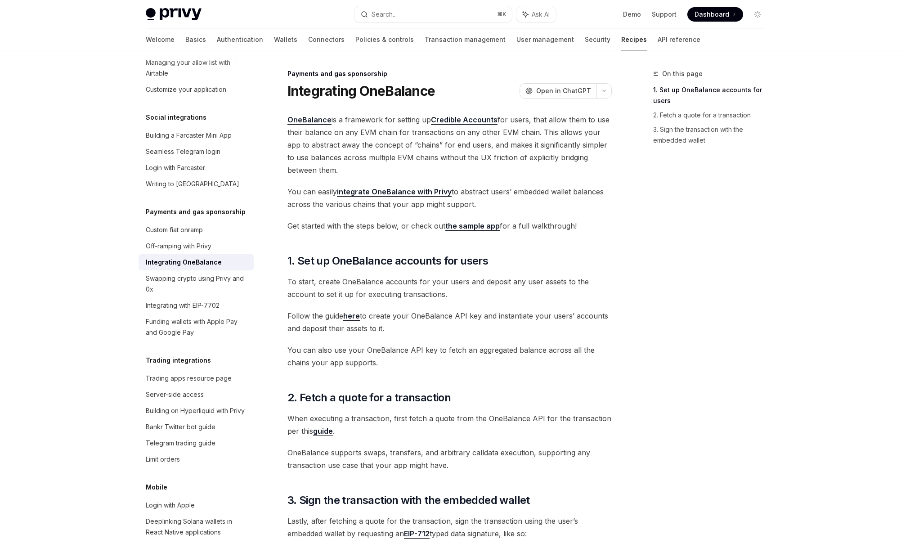
click at [355, 120] on span "OneBalance is a framework for setting up Credible Accounts for users, that allo…" at bounding box center [450, 144] width 324 height 63
drag, startPoint x: 343, startPoint y: 122, endPoint x: 565, endPoint y: 121, distance: 221.8
click at [564, 121] on span "OneBalance is a framework for setting up Credible Accounts for users, that allo…" at bounding box center [450, 144] width 324 height 63
click at [571, 123] on span "OneBalance is a framework for setting up Credible Accounts for users, that allo…" at bounding box center [450, 144] width 324 height 63
drag, startPoint x: 370, startPoint y: 133, endPoint x: 387, endPoint y: 149, distance: 23.2
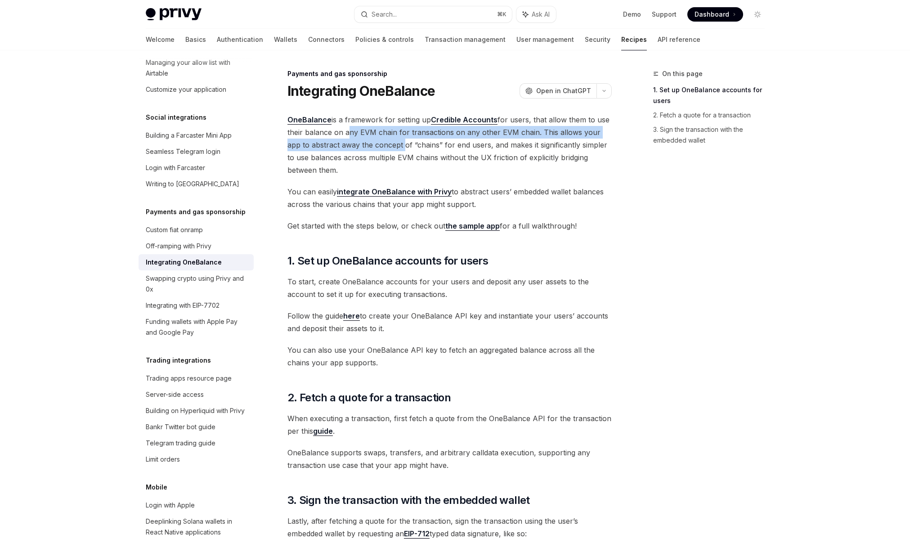
click at [387, 149] on span "OneBalance is a framework for setting up Credible Accounts for users, that allo…" at bounding box center [450, 144] width 324 height 63
drag, startPoint x: 390, startPoint y: 146, endPoint x: 573, endPoint y: 170, distance: 185.2
click at [578, 165] on span "OneBalance is a framework for setting up Credible Accounts for users, that allo…" at bounding box center [450, 144] width 324 height 63
click at [571, 171] on span "OneBalance is a framework for setting up Credible Accounts for users, that allo…" at bounding box center [450, 144] width 324 height 63
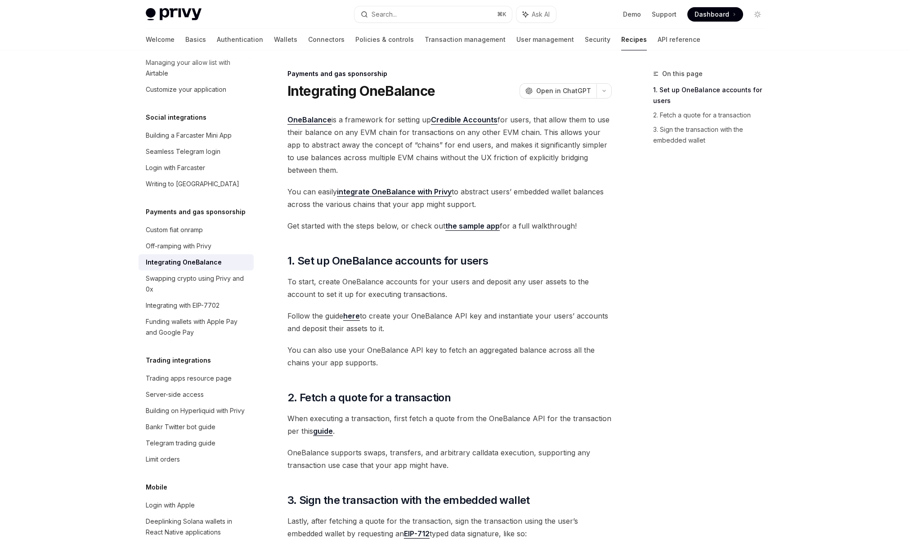
click at [372, 210] on span "You can easily integrate OneBalance with Privy to abstract users’ embedded wall…" at bounding box center [450, 197] width 324 height 25
click at [395, 194] on link "integrate OneBalance with Privy" at bounding box center [394, 191] width 115 height 9
drag, startPoint x: 305, startPoint y: 256, endPoint x: 515, endPoint y: 261, distance: 209.7
click at [515, 261] on h2 "​ 1. Set up OneBalance accounts for users" at bounding box center [450, 261] width 324 height 14
click at [357, 175] on span "OneBalance is a framework for setting up Credible Accounts for users, that allo…" at bounding box center [450, 144] width 324 height 63
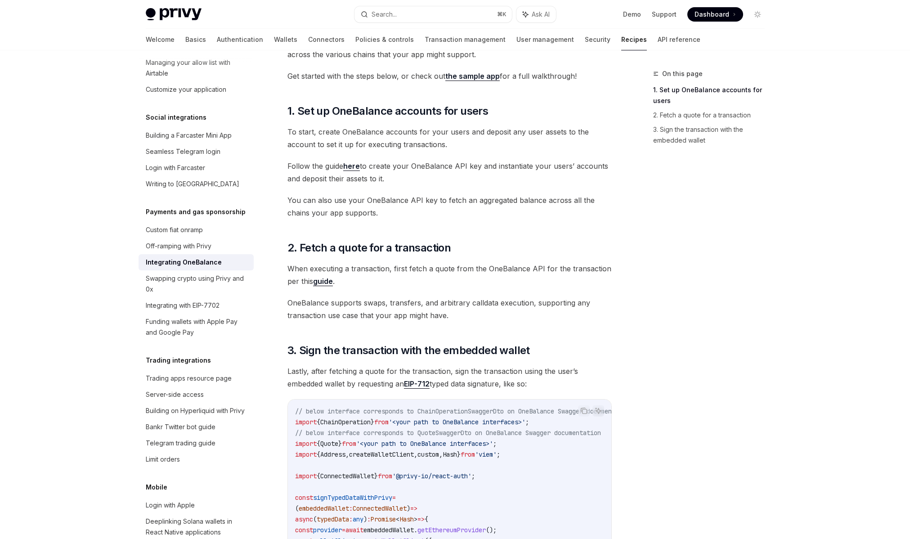
scroll to position [207, 0]
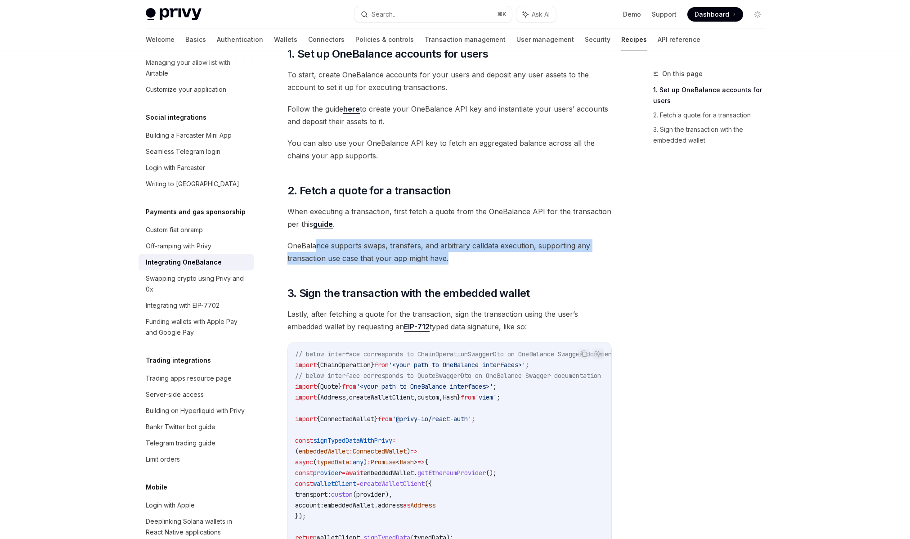
drag, startPoint x: 318, startPoint y: 247, endPoint x: 490, endPoint y: 257, distance: 171.7
click at [490, 257] on span "OneBalance supports swaps, transfers, and arbitrary calldata execution, support…" at bounding box center [450, 251] width 324 height 25
click at [404, 248] on span "OneBalance supports swaps, transfers, and arbitrary calldata execution, support…" at bounding box center [450, 251] width 324 height 25
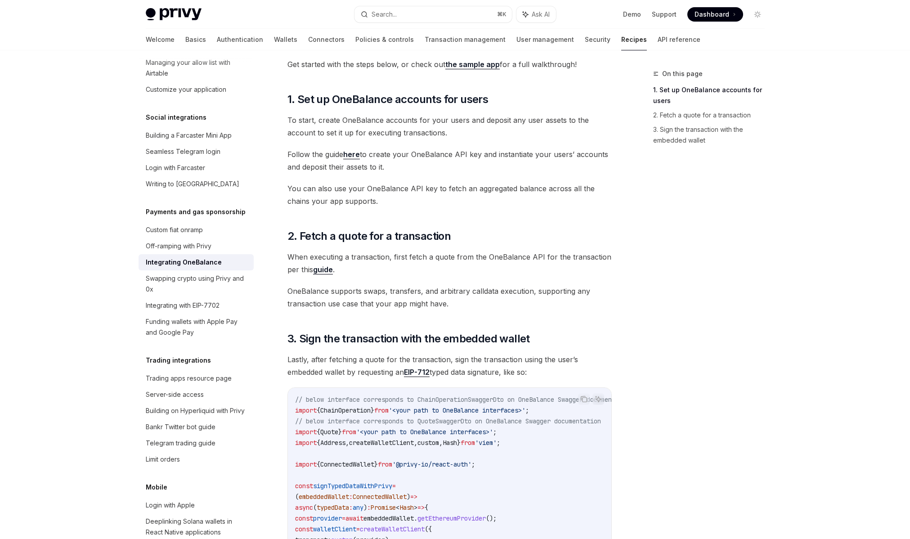
scroll to position [0, 0]
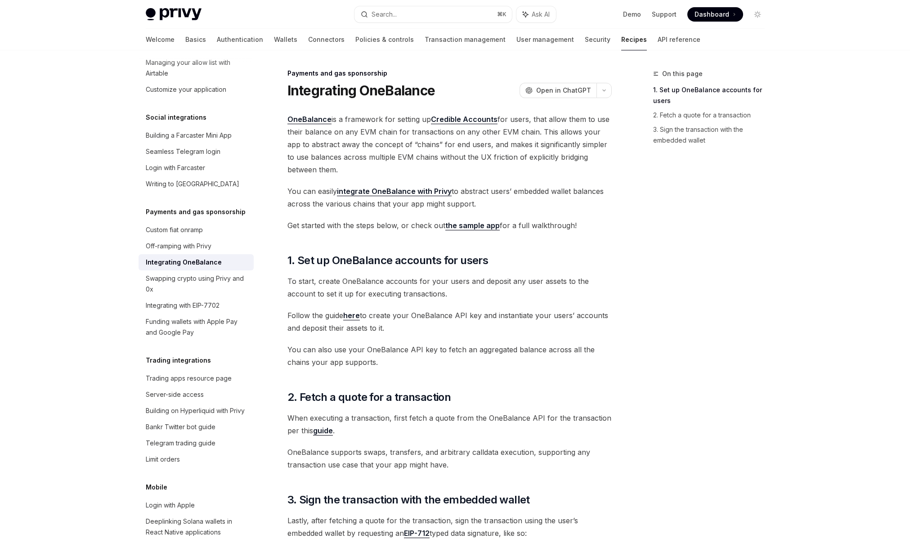
click at [401, 129] on span "OneBalance is a framework for setting up Credible Accounts for users, that allo…" at bounding box center [450, 144] width 324 height 63
drag, startPoint x: 365, startPoint y: 133, endPoint x: 514, endPoint y: 134, distance: 148.5
click at [513, 134] on span "OneBalance is a framework for setting up Credible Accounts for users, that allo…" at bounding box center [450, 144] width 324 height 63
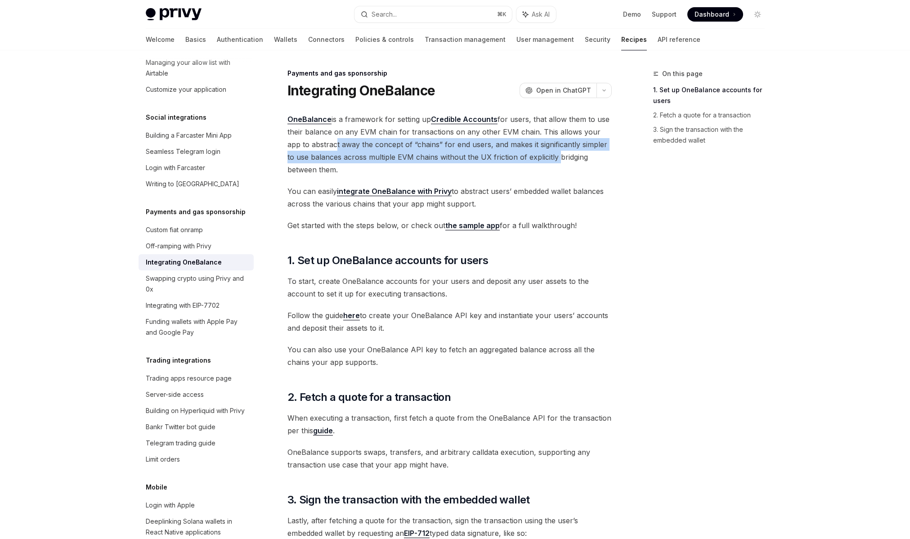
drag, startPoint x: 354, startPoint y: 146, endPoint x: 548, endPoint y: 152, distance: 193.6
click at [548, 152] on span "OneBalance is a framework for setting up Credible Accounts for users, that allo…" at bounding box center [450, 144] width 324 height 63
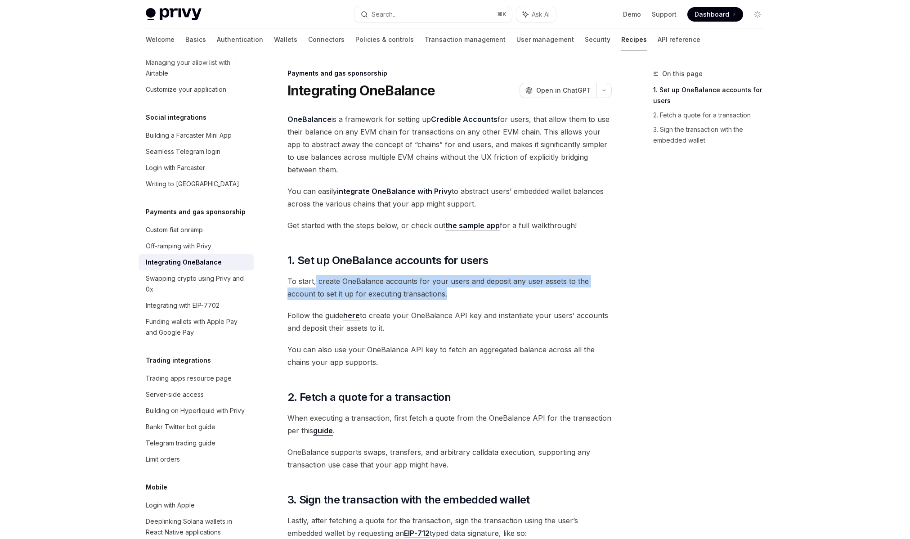
drag, startPoint x: 316, startPoint y: 284, endPoint x: 547, endPoint y: 290, distance: 231.3
click at [547, 290] on span "To start, create OneBalance accounts for your users and deposit any user assets…" at bounding box center [450, 287] width 324 height 25
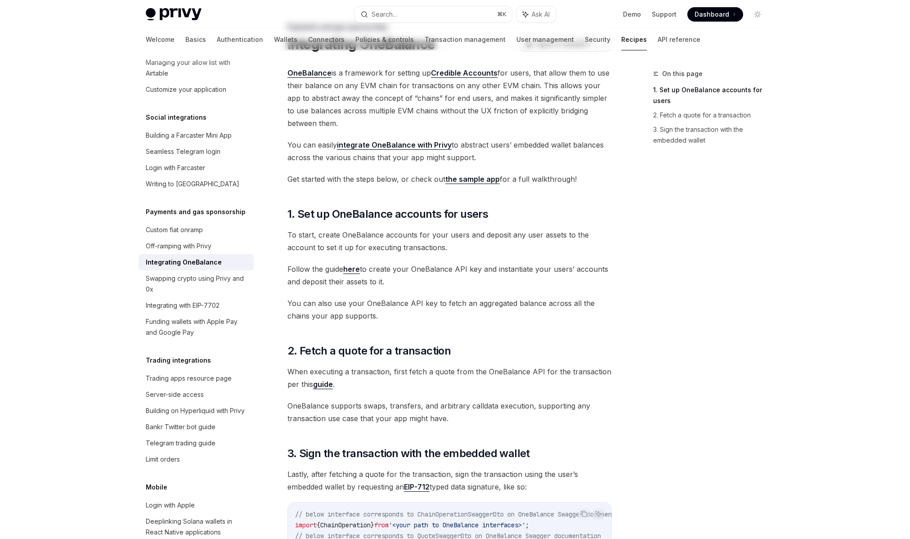
scroll to position [0, 0]
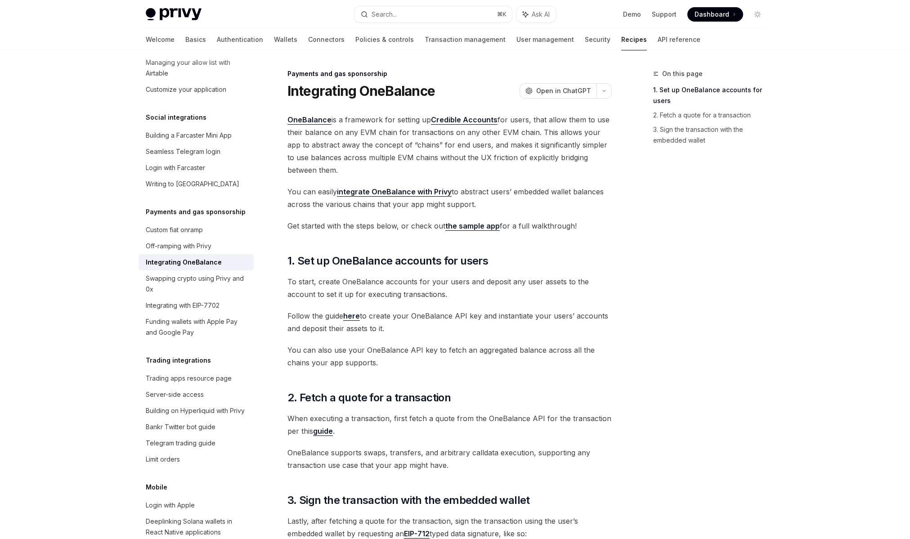
click at [490, 77] on div "Payments and gas sponsorship" at bounding box center [450, 73] width 324 height 9
click at [469, 228] on link "the sample app" at bounding box center [472, 225] width 54 height 9
click at [378, 204] on span "You can easily integrate OneBalance with Privy to abstract users’ embedded wall…" at bounding box center [450, 197] width 324 height 25
click at [350, 317] on link "here" at bounding box center [351, 315] width 17 height 9
click at [404, 152] on span "OneBalance is a framework for setting up Credible Accounts for users, that allo…" at bounding box center [450, 144] width 324 height 63
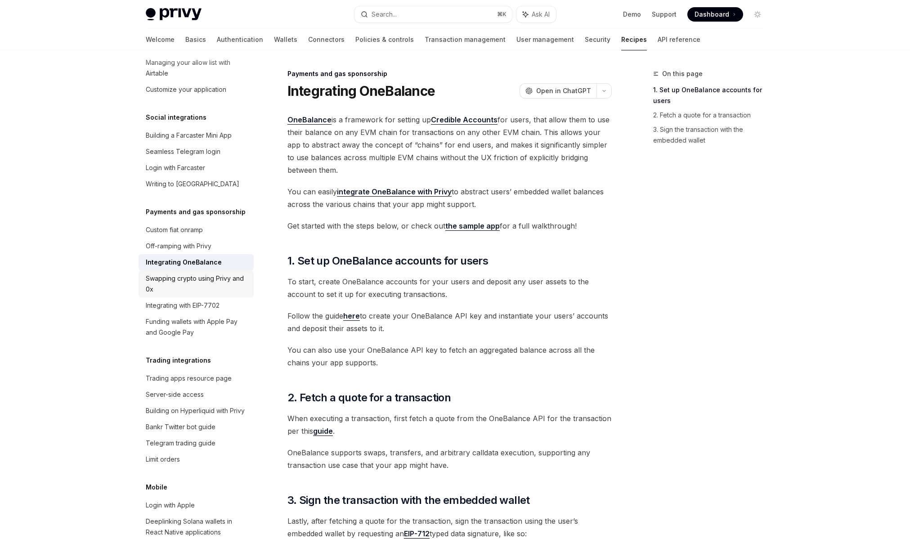
click at [206, 295] on div "Swapping crypto using Privy and 0x" at bounding box center [197, 284] width 103 height 22
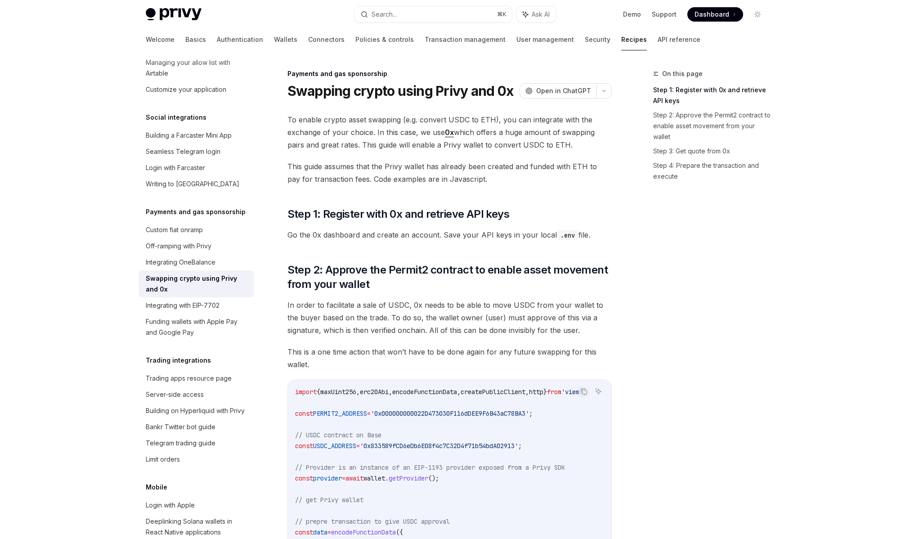
click at [411, 160] on span "This guide assumes that the Privy wallet has already been created and funded wi…" at bounding box center [450, 172] width 324 height 25
drag, startPoint x: 293, startPoint y: 120, endPoint x: 402, endPoint y: 121, distance: 108.9
click at [400, 121] on span "To enable crypto asset swapping (e.g. convert USDC to ETH), you can integrate w…" at bounding box center [450, 132] width 324 height 38
drag, startPoint x: 449, startPoint y: 121, endPoint x: 500, endPoint y: 121, distance: 51.3
click at [477, 121] on span "To enable crypto asset swapping (e.g. convert USDC to ETH), you can integrate w…" at bounding box center [450, 132] width 324 height 38
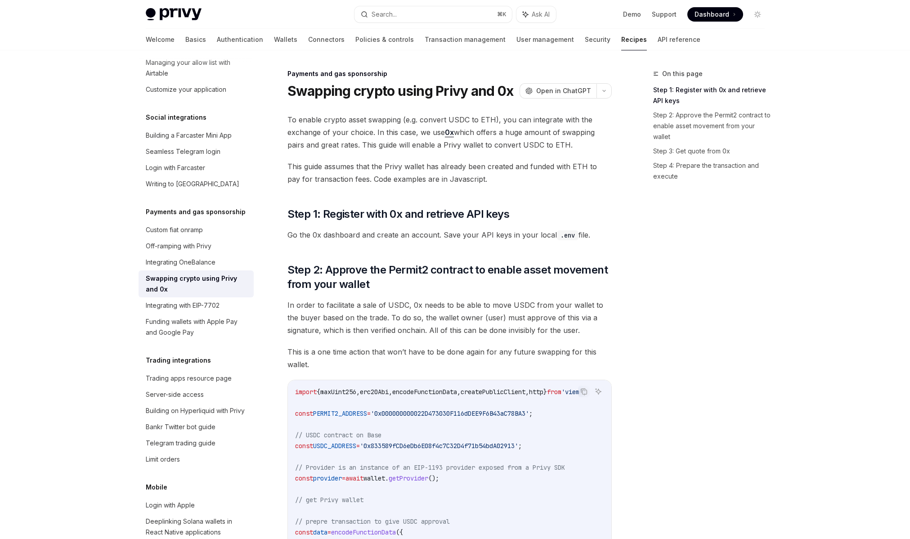
click at [512, 121] on span "To enable crypto asset swapping (e.g. convert USDC to ETH), you can integrate w…" at bounding box center [450, 132] width 324 height 38
drag, startPoint x: 326, startPoint y: 134, endPoint x: 368, endPoint y: 134, distance: 41.4
click at [368, 134] on span "To enable crypto asset swapping (e.g. convert USDC to ETH), you can integrate w…" at bounding box center [450, 132] width 324 height 38
click at [381, 138] on span "To enable crypto asset swapping (e.g. convert USDC to ETH), you can integrate w…" at bounding box center [450, 132] width 324 height 38
drag, startPoint x: 493, startPoint y: 134, endPoint x: 512, endPoint y: 151, distance: 26.5
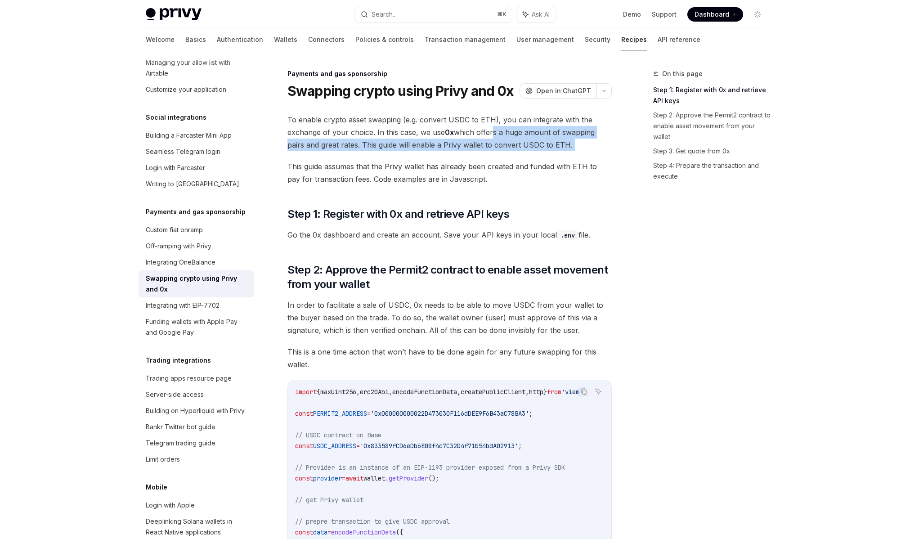
drag, startPoint x: 441, startPoint y: 162, endPoint x: 431, endPoint y: 159, distance: 10.3
click at [442, 162] on span "This guide assumes that the Privy wallet has already been created and funded wi…" at bounding box center [450, 172] width 324 height 25
drag, startPoint x: 413, startPoint y: 146, endPoint x: 443, endPoint y: 147, distance: 29.7
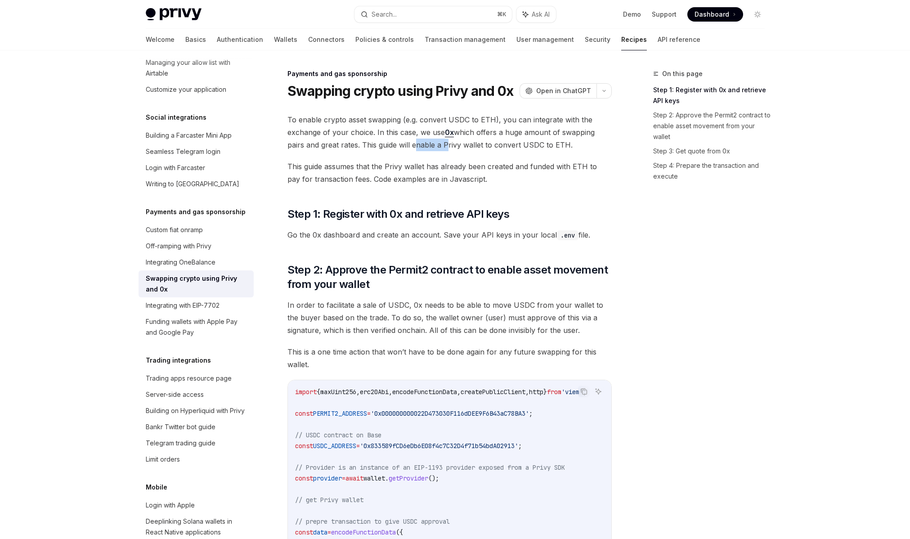
click at [443, 147] on span "To enable crypto asset swapping (e.g. convert USDC to ETH), you can integrate w…" at bounding box center [450, 132] width 324 height 38
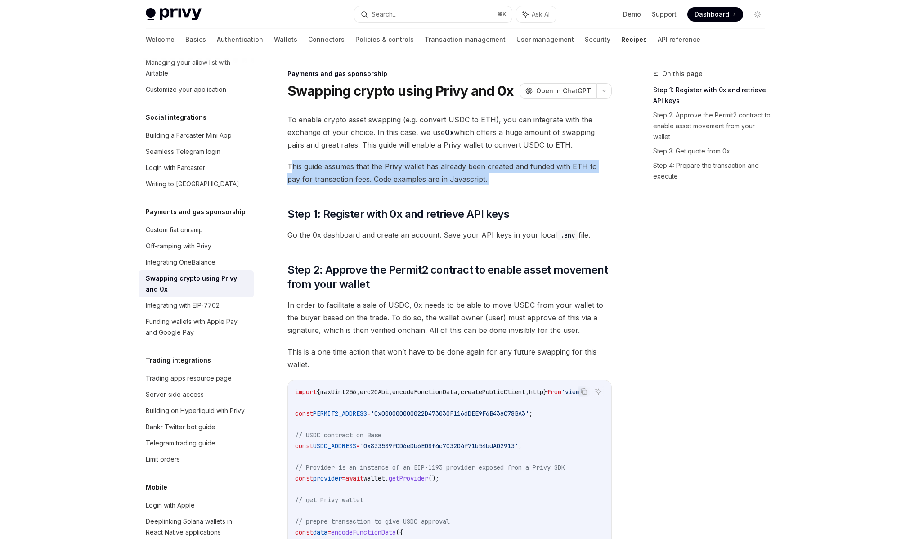
drag, startPoint x: 302, startPoint y: 167, endPoint x: 418, endPoint y: 187, distance: 117.2
click at [425, 43] on link "Transaction management" at bounding box center [465, 40] width 81 height 22
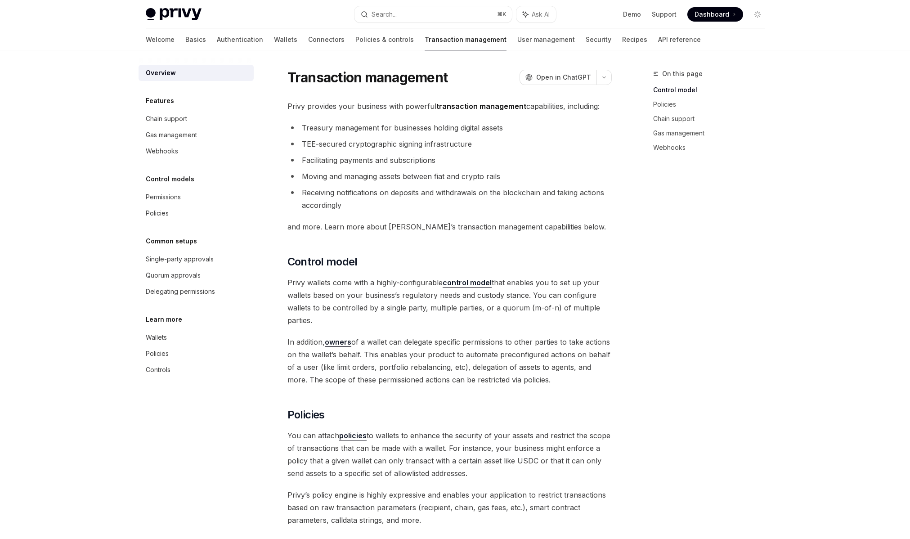
click at [408, 184] on ul "Treasury management for businesses holding digital assets TEE-secured cryptogra…" at bounding box center [450, 166] width 324 height 90
click at [176, 128] on link "Gas management" at bounding box center [196, 135] width 115 height 16
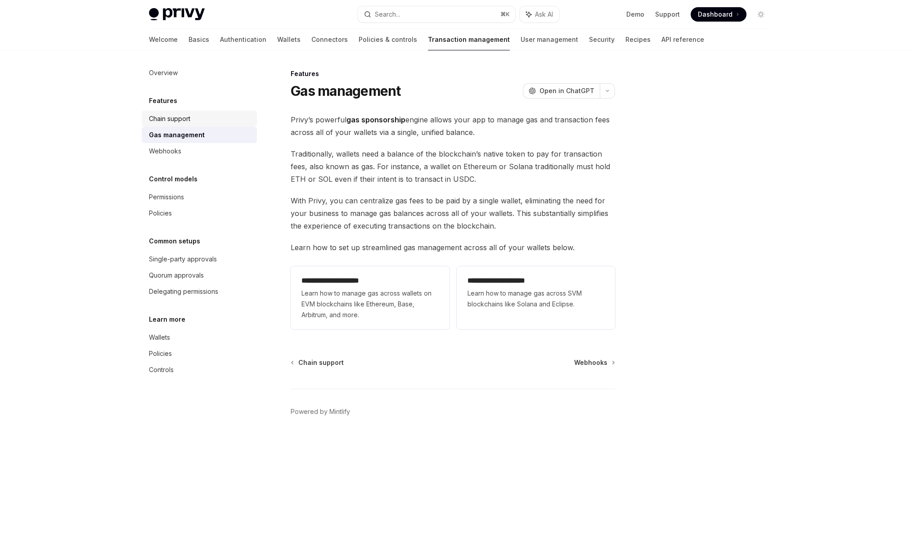
click at [178, 120] on div "Chain support" at bounding box center [169, 118] width 41 height 11
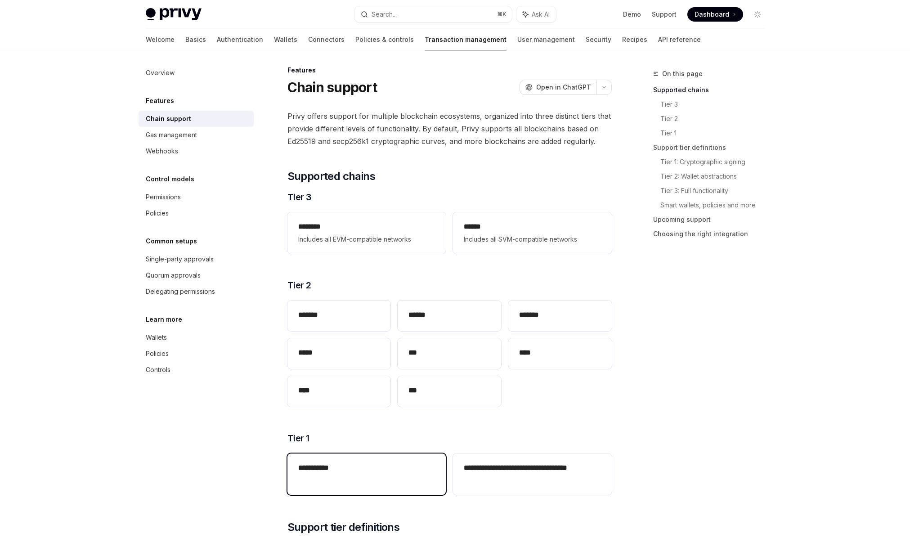
scroll to position [4, 0]
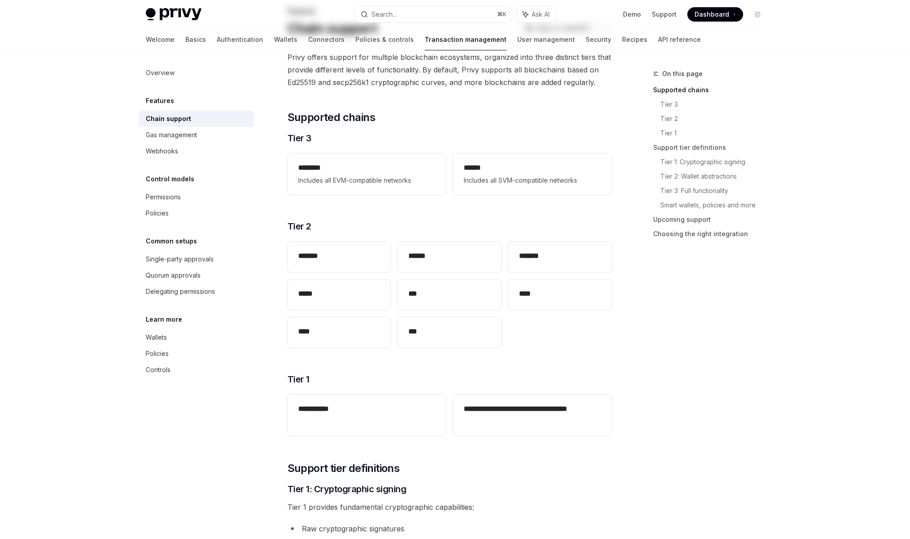
scroll to position [65, 0]
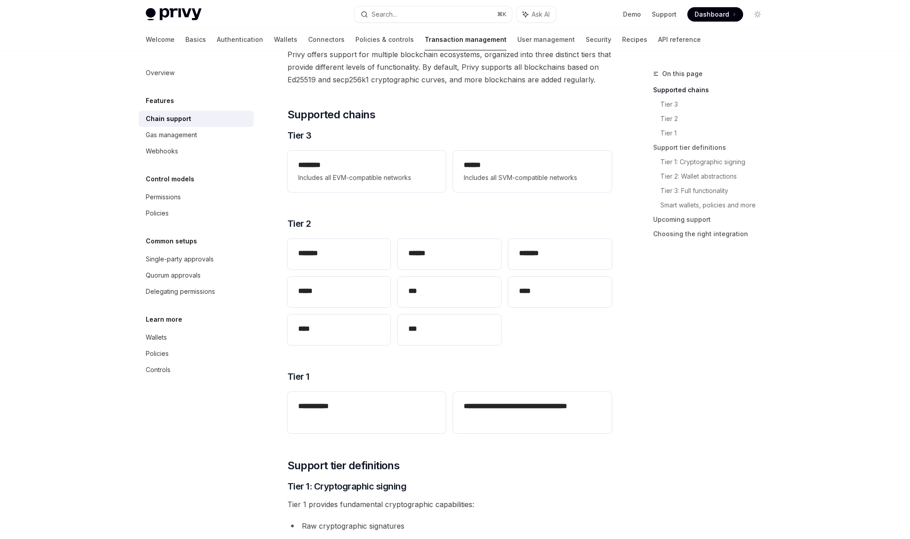
click at [421, 346] on div "******* ****** ******* ***** *** **** **** ***" at bounding box center [450, 291] width 324 height 113
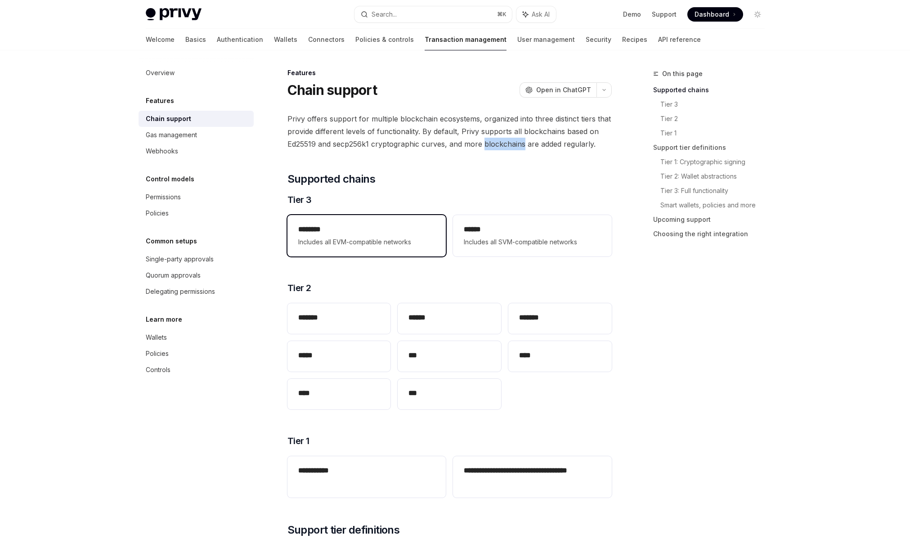
scroll to position [0, 0]
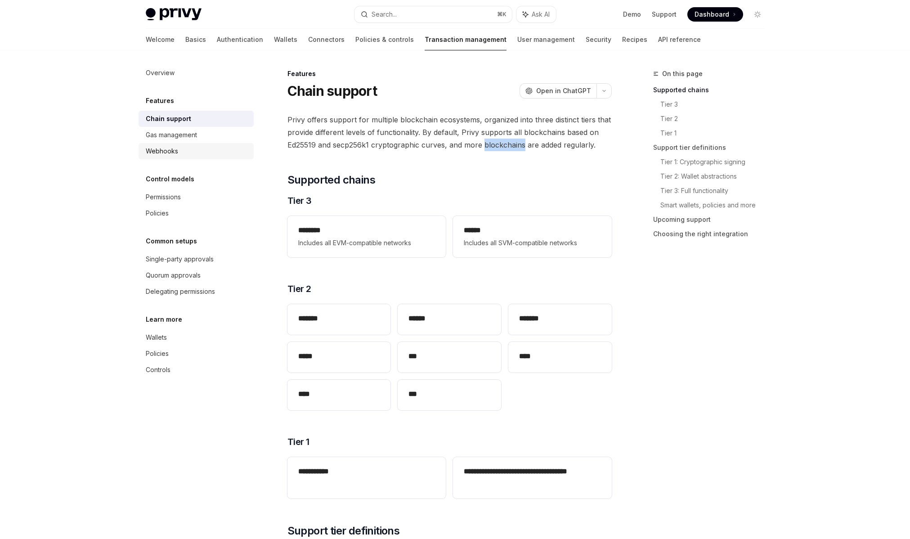
click at [166, 144] on link "Webhooks" at bounding box center [196, 151] width 115 height 16
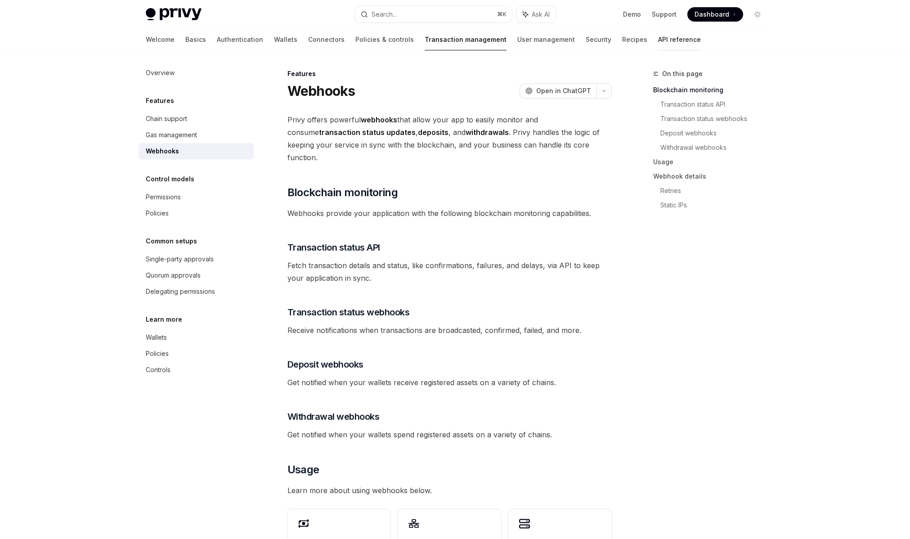
click at [658, 47] on link "API reference" at bounding box center [679, 40] width 43 height 22
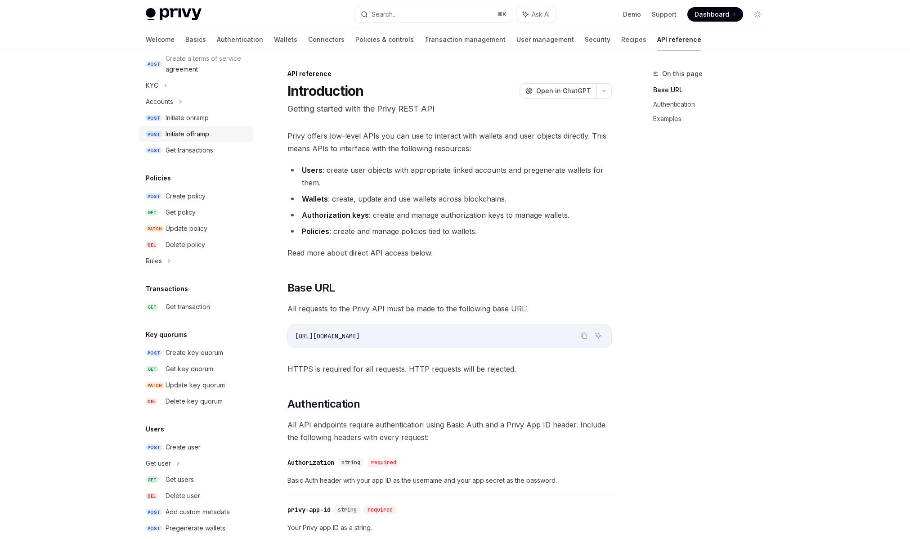
scroll to position [374, 0]
click at [196, 117] on div "Initiate onramp" at bounding box center [187, 118] width 43 height 11
type textarea "*"
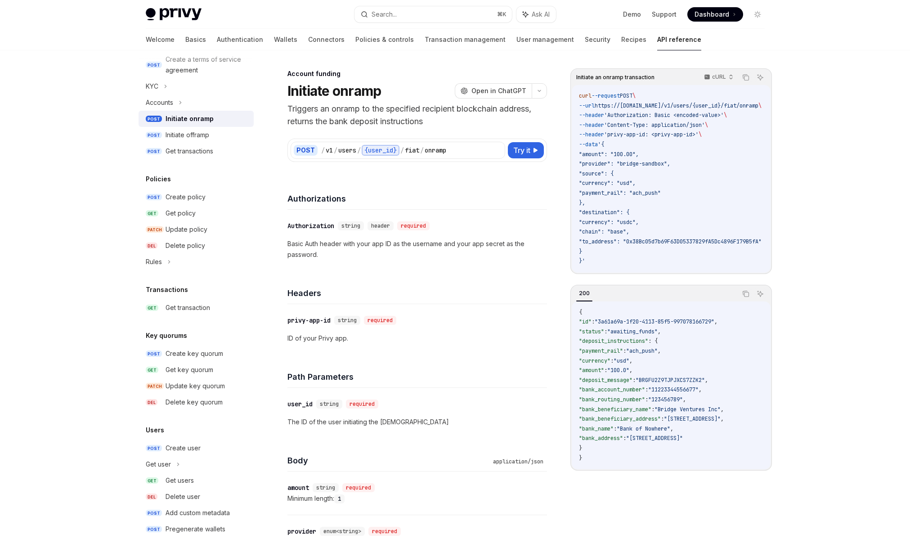
click at [346, 267] on div "​ Authorization string header required Basic Auth header with your app ID as th…" at bounding box center [418, 240] width 260 height 61
drag, startPoint x: 327, startPoint y: 251, endPoint x: 352, endPoint y: 267, distance: 29.7
click at [352, 266] on div "​ Authorization string header required Basic Auth header with your app ID as th…" at bounding box center [418, 240] width 260 height 61
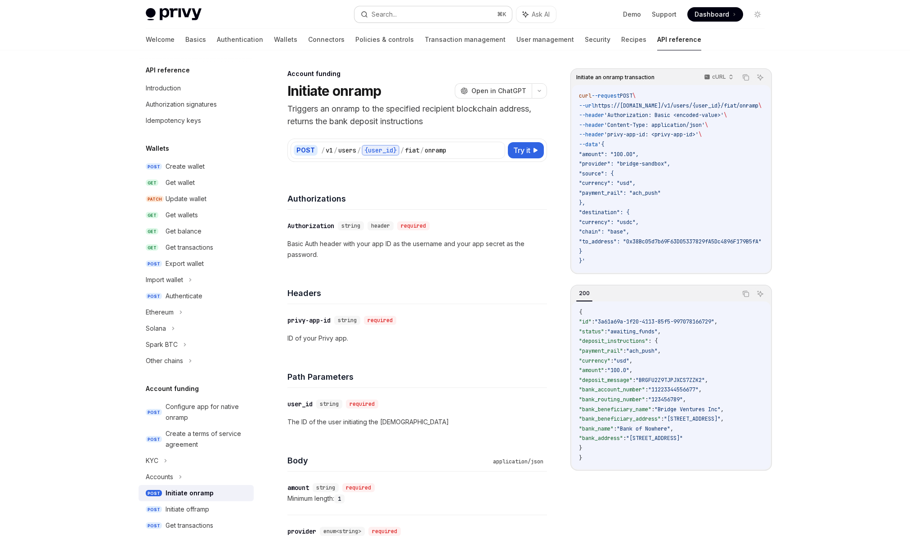
click at [397, 17] on div "Search..." at bounding box center [384, 14] width 25 height 11
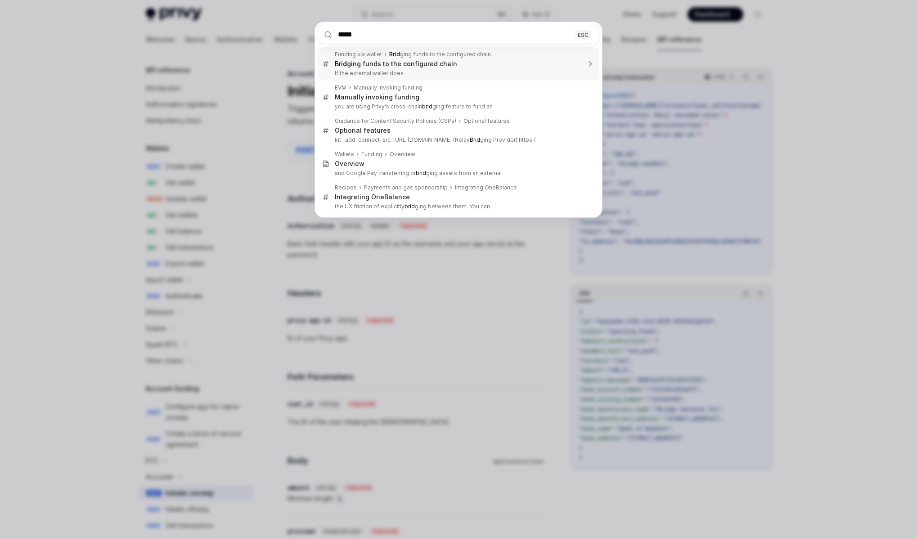
type input "******"
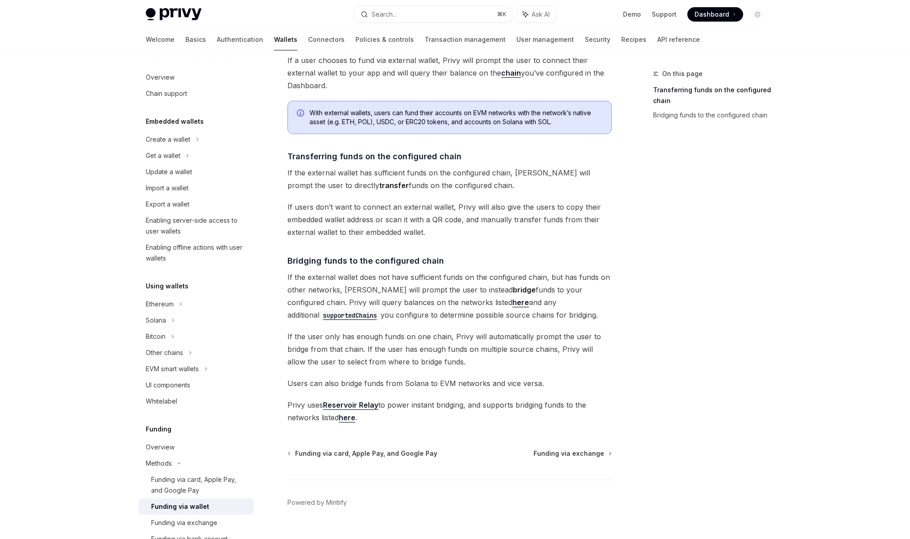
scroll to position [94, 0]
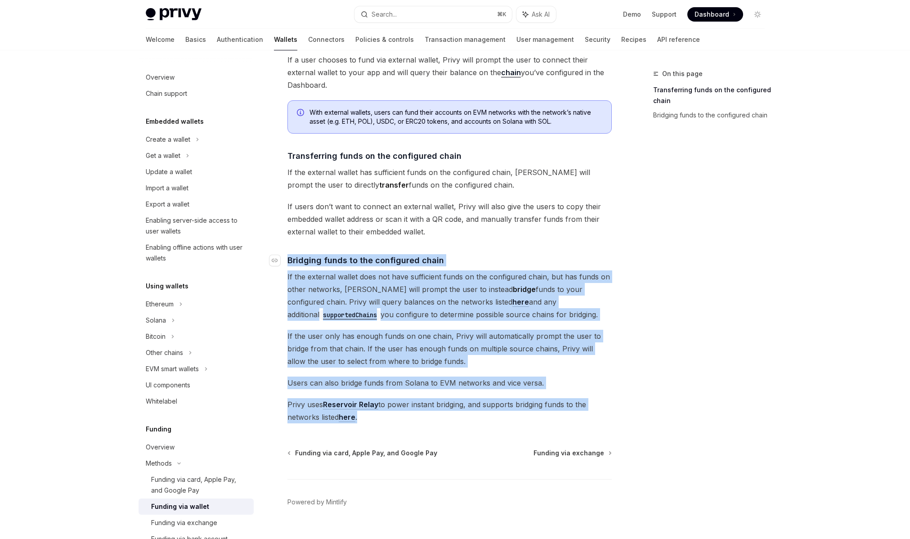
drag, startPoint x: 376, startPoint y: 420, endPoint x: 285, endPoint y: 256, distance: 187.5
click at [288, 256] on div "The transfer from wallets funding option enables users to transfer or bridge fu…" at bounding box center [450, 221] width 324 height 404
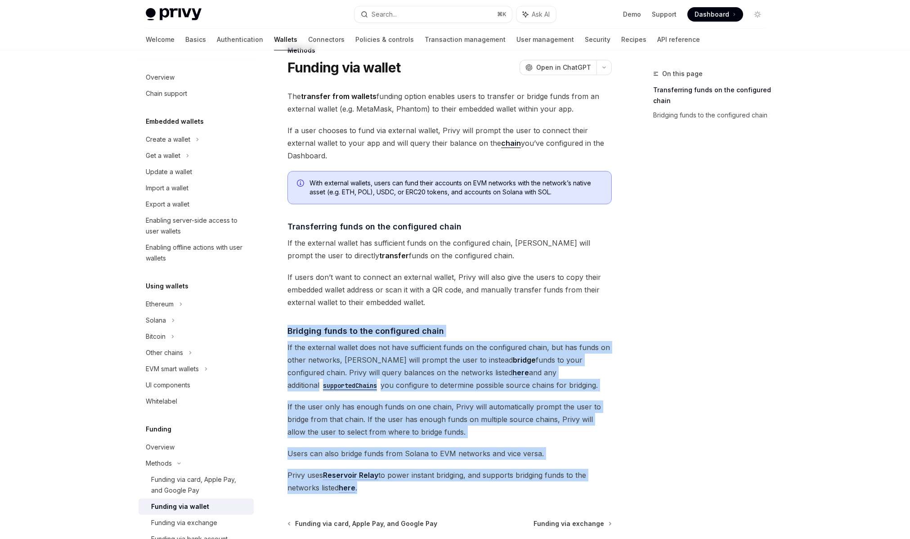
scroll to position [22, 0]
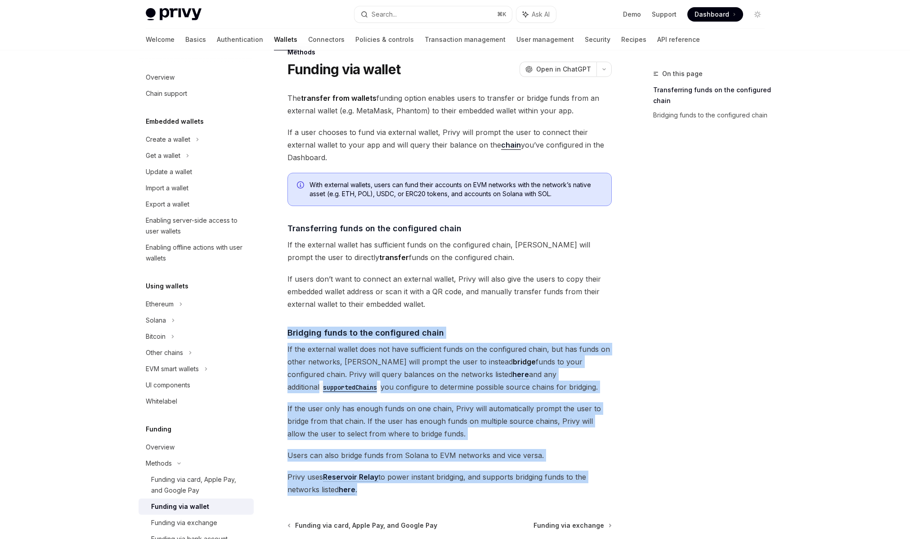
click at [508, 396] on div "The transfer from wallets funding option enables users to transfer or bridge fu…" at bounding box center [450, 294] width 324 height 404
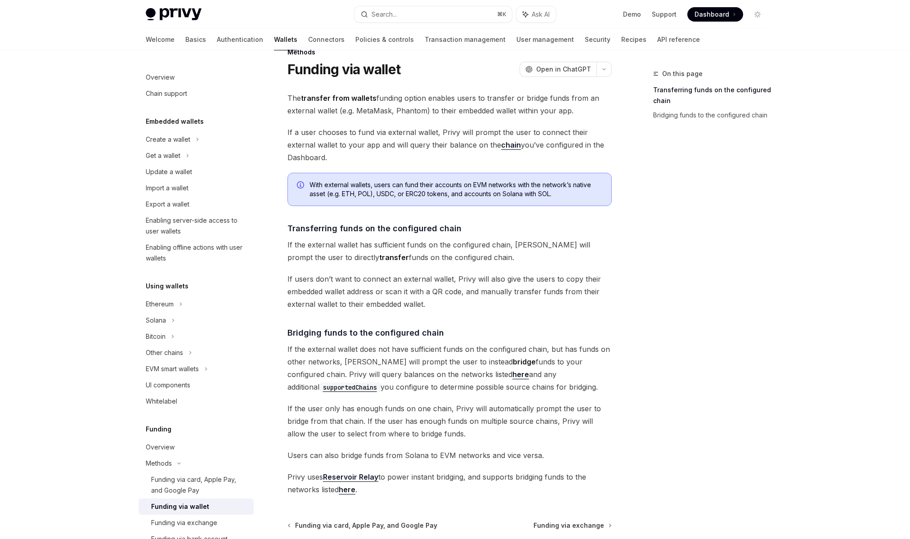
click at [531, 392] on span "If the external wallet does not have sufficient funds on the configured chain, …" at bounding box center [450, 368] width 324 height 50
click at [381, 382] on code "supportedChains" at bounding box center [349, 387] width 61 height 10
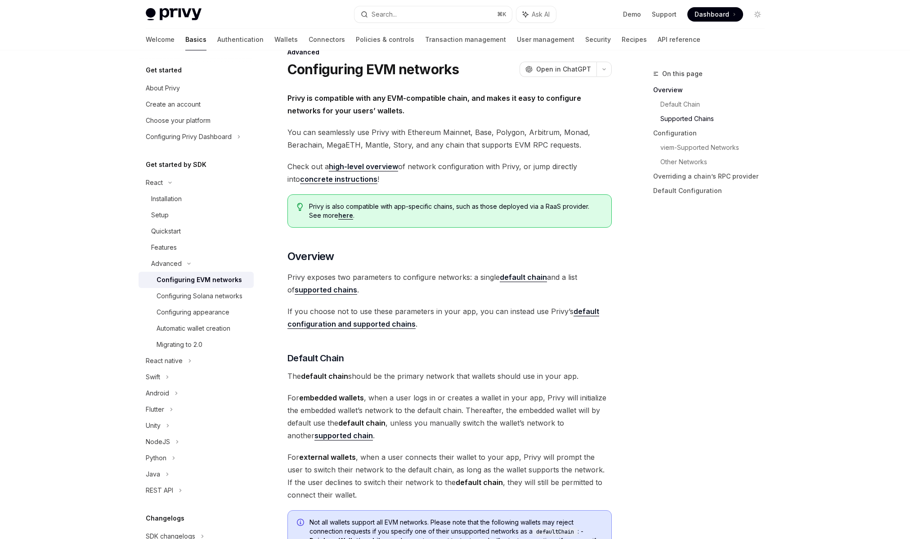
scroll to position [556, 0]
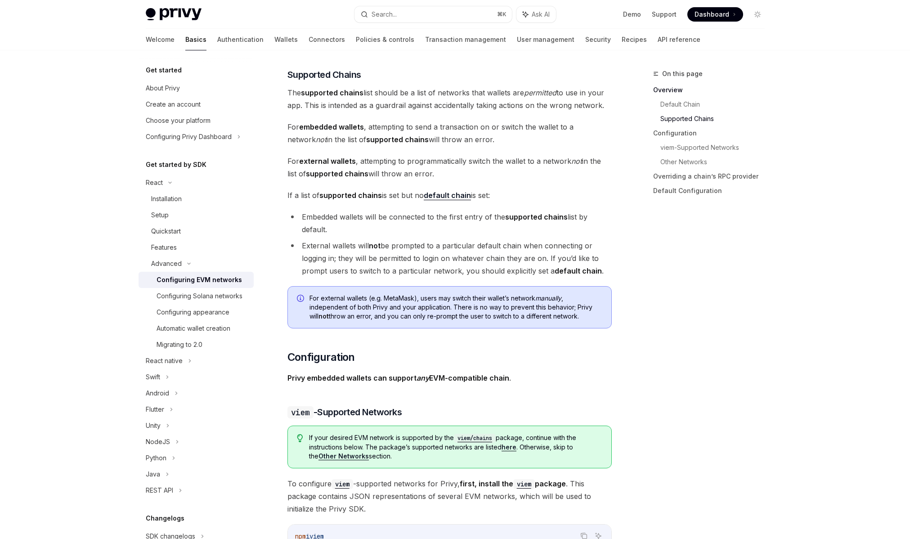
drag, startPoint x: 294, startPoint y: 161, endPoint x: 496, endPoint y: 161, distance: 202.0
click at [492, 161] on span "For external wallets , attempting to programmatically switch the wallet to a ne…" at bounding box center [450, 167] width 324 height 25
drag, startPoint x: 517, startPoint y: 163, endPoint x: 558, endPoint y: 170, distance: 42.4
click at [558, 170] on span "For external wallets , attempting to programmatically switch the wallet to a ne…" at bounding box center [450, 167] width 324 height 25
click at [545, 171] on span "For external wallets , attempting to programmatically switch the wallet to a ne…" at bounding box center [450, 167] width 324 height 25
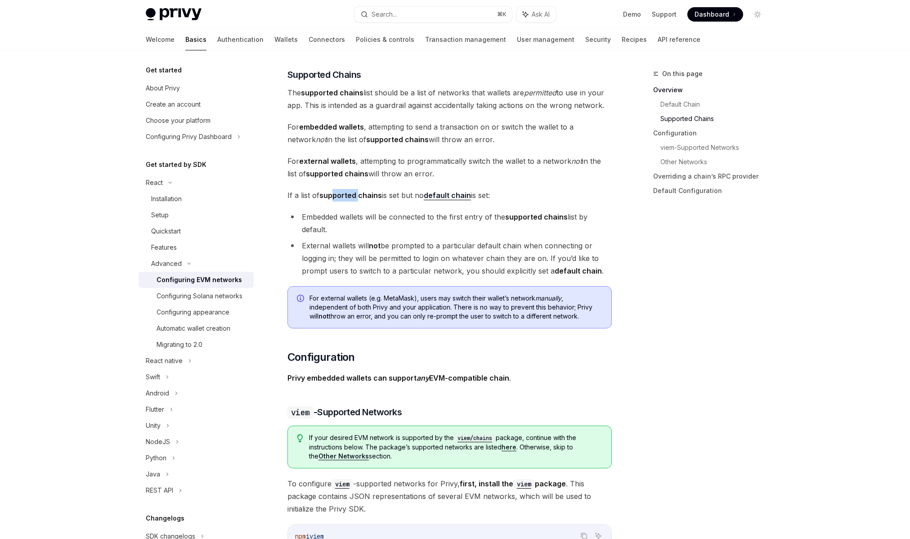
drag, startPoint x: 336, startPoint y: 196, endPoint x: 366, endPoint y: 201, distance: 30.6
click at [361, 197] on strong "supported chains" at bounding box center [350, 195] width 63 height 9
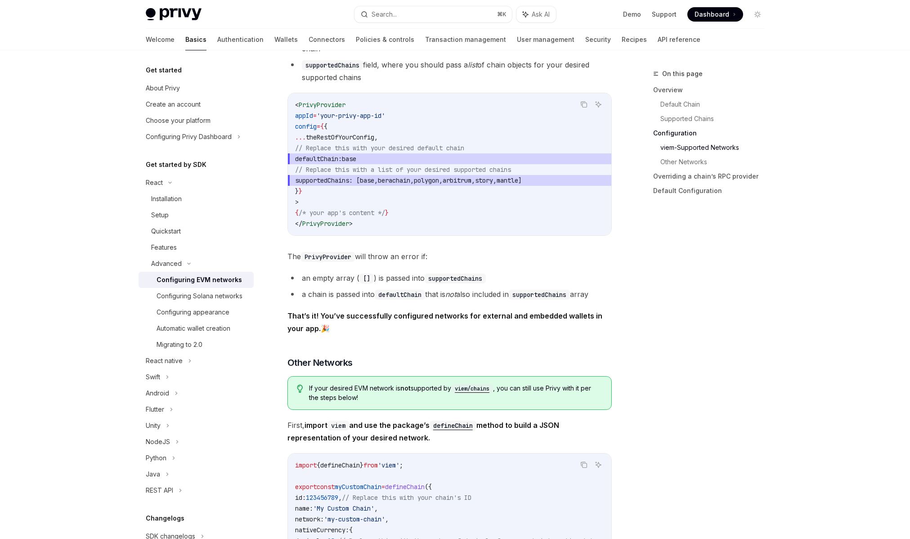
scroll to position [1192, 0]
drag, startPoint x: 397, startPoint y: 186, endPoint x: 578, endPoint y: 188, distance: 180.9
click at [578, 188] on span "supportedChains : [ base , berachain , polygon , arbitrum , story , mantle ]" at bounding box center [449, 182] width 309 height 11
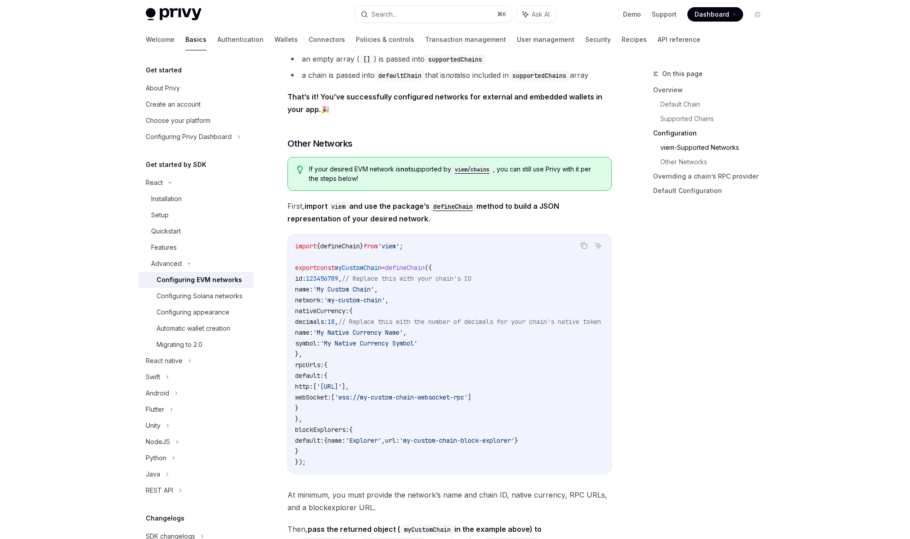
scroll to position [1414, 0]
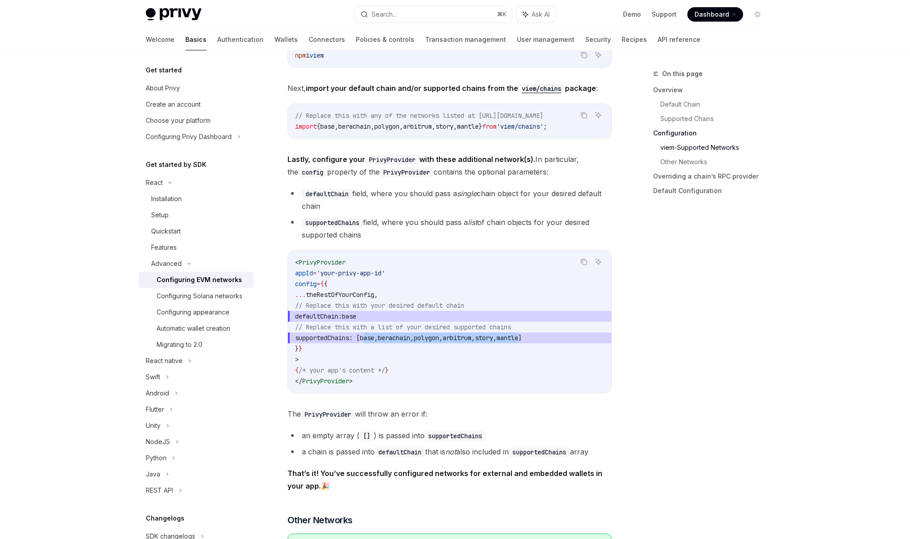
type textarea "*"
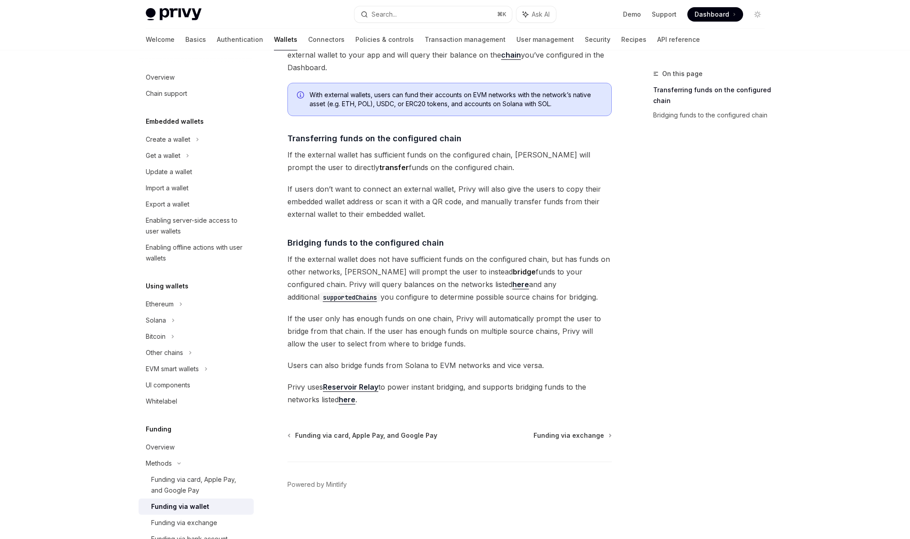
scroll to position [112, 0]
click at [347, 321] on span "If the user only has enough funds on one chain, Privy will automatically prompt…" at bounding box center [450, 331] width 324 height 38
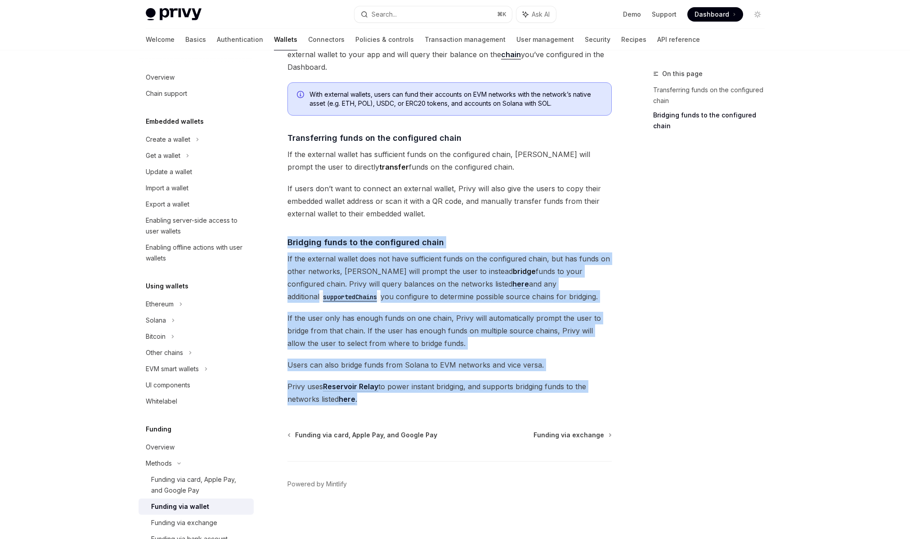
drag, startPoint x: 288, startPoint y: 239, endPoint x: 604, endPoint y: 396, distance: 353.3
click at [604, 396] on div "The transfer from wallets funding option enables users to transfer or bridge fu…" at bounding box center [450, 203] width 324 height 404
copy div "Bridging funds to the configured chain If the external wallet does not have suf…"
drag, startPoint x: 517, startPoint y: 316, endPoint x: 525, endPoint y: 301, distance: 17.3
click at [517, 316] on span "If the user only has enough funds on one chain, Privy will automatically prompt…" at bounding box center [450, 331] width 324 height 38
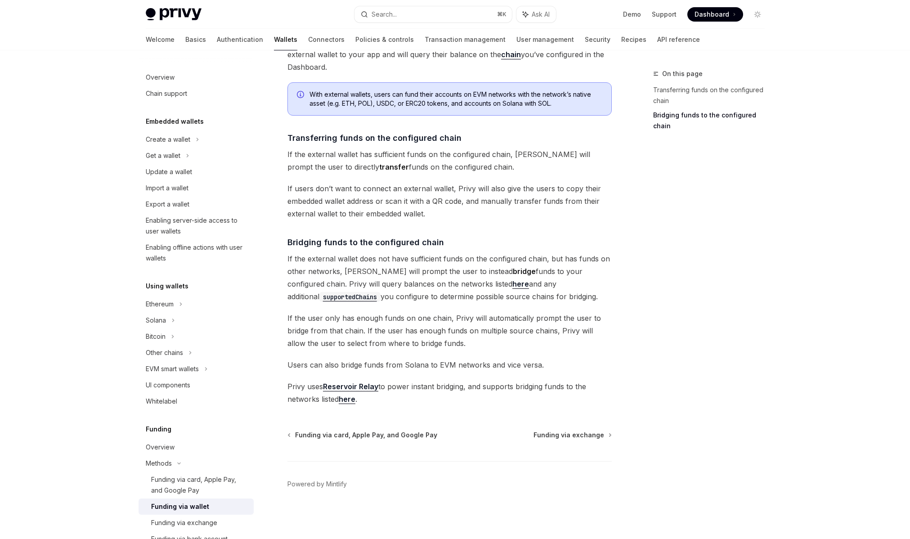
click at [416, 387] on span "Privy uses Reservoir Relay to power instant bridging, and supports bridging fun…" at bounding box center [450, 392] width 324 height 25
drag, startPoint x: 439, startPoint y: 377, endPoint x: 422, endPoint y: 384, distance: 18.6
click at [432, 381] on div "The transfer from wallets funding option enables users to transfer or bridge fu…" at bounding box center [450, 203] width 324 height 404
click at [408, 406] on div "Methods Funding via wallet OpenAI Open in ChatGPT OpenAI Open in ChatGPT The tr…" at bounding box center [365, 247] width 497 height 583
drag, startPoint x: 290, startPoint y: 387, endPoint x: 359, endPoint y: 402, distance: 70.5
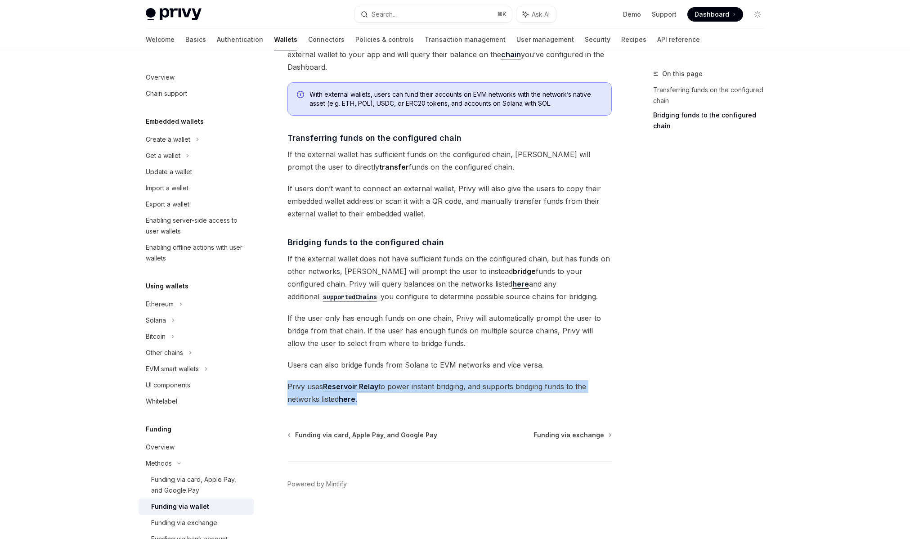
click at [359, 402] on div "Methods Funding via wallet OpenAI Open in ChatGPT OpenAI Open in ChatGPT The tr…" at bounding box center [365, 247] width 497 height 583
copy span "Privy uses Reservoir Relay to power instant bridging, and supports bridging fun…"
